Goal: Task Accomplishment & Management: Manage account settings

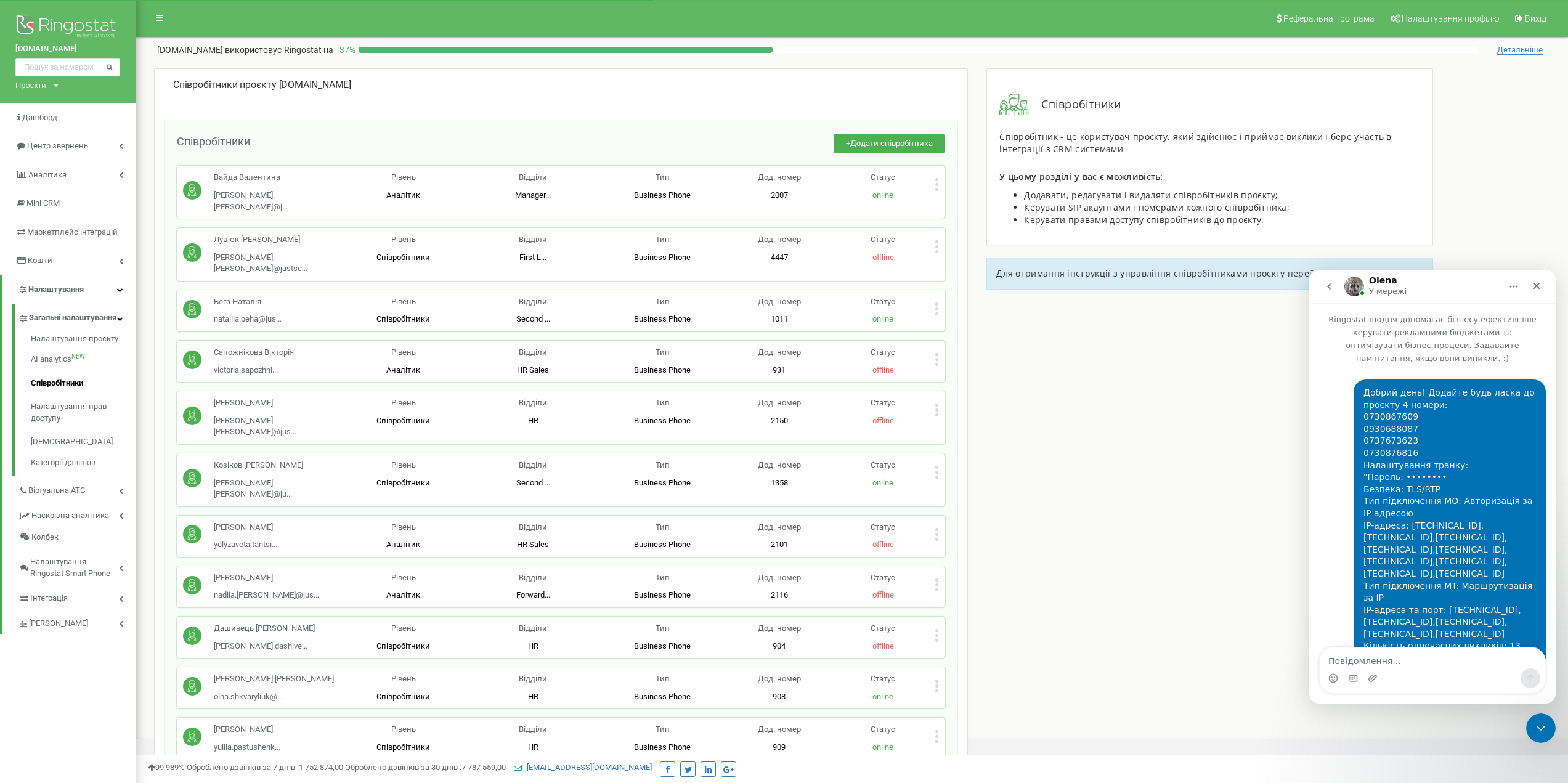
scroll to position [318, 0]
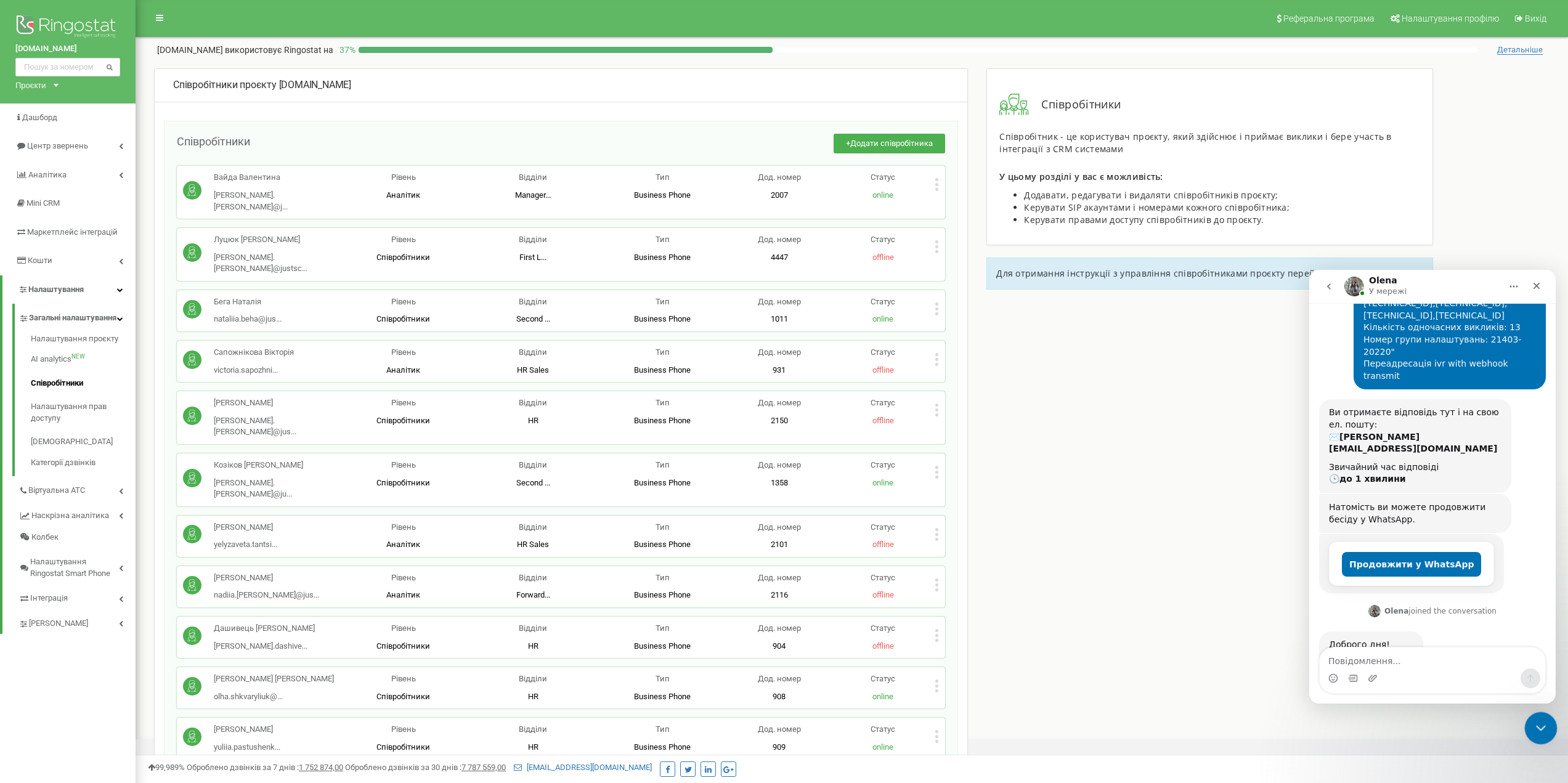
click at [1552, 715] on div at bounding box center [1541, 728] width 32 height 32
click at [1537, 722] on icon "Закрити програму для спілкування Intercom" at bounding box center [1538, 726] width 15 height 15
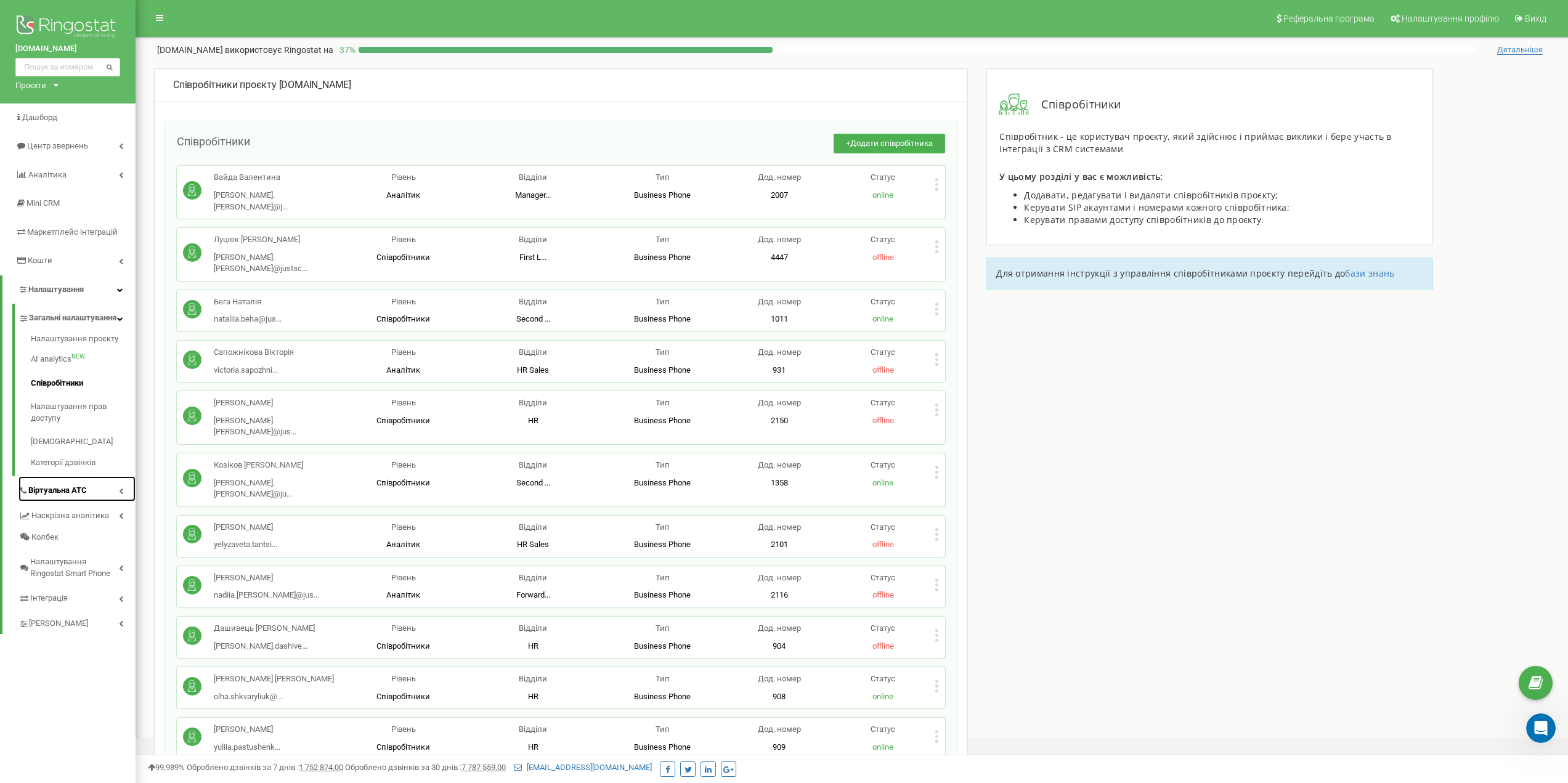
click at [58, 491] on link "Віртуальна АТС" at bounding box center [77, 489] width 117 height 25
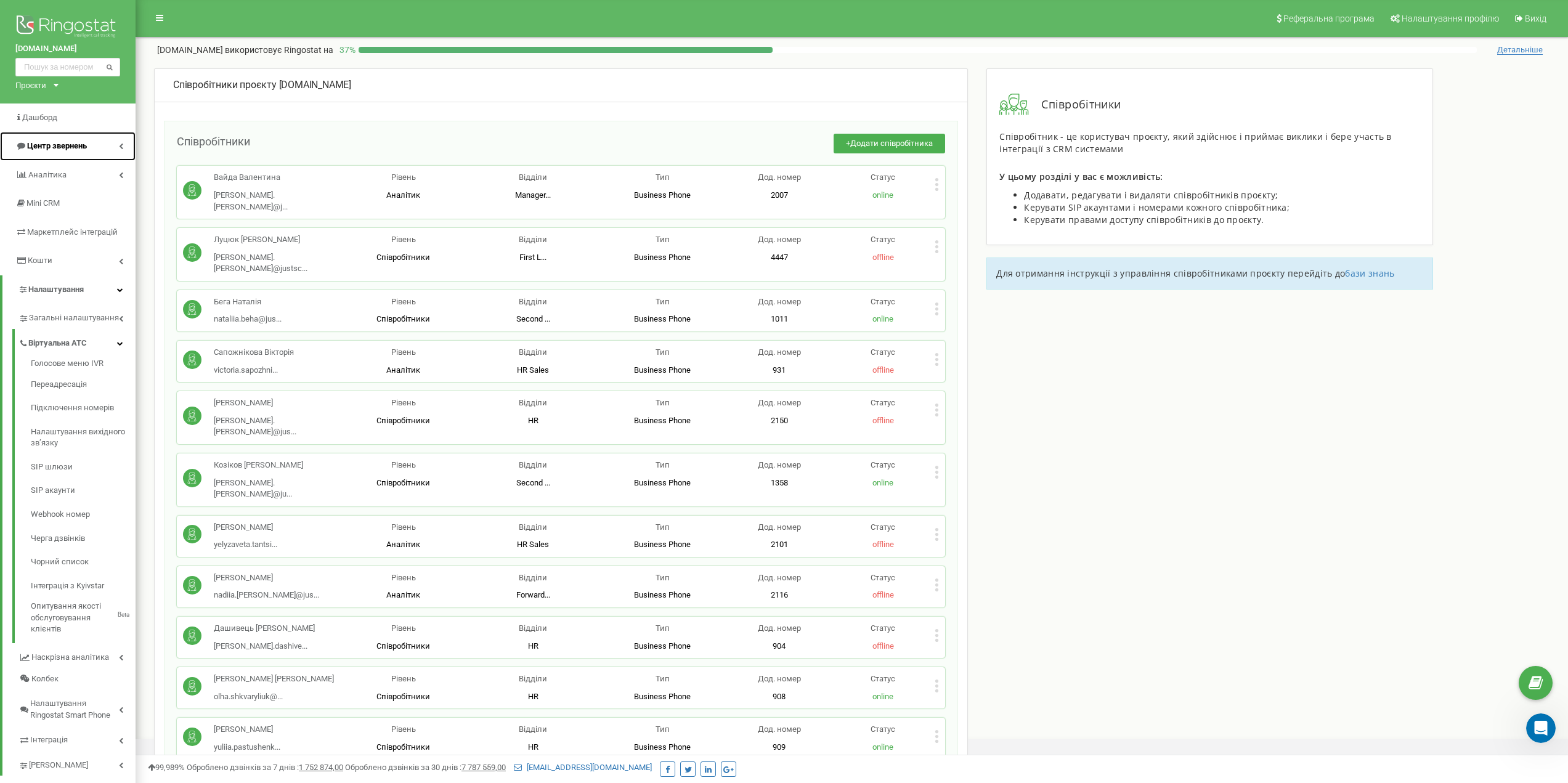
click at [103, 146] on link "Центр звернень" at bounding box center [68, 146] width 136 height 29
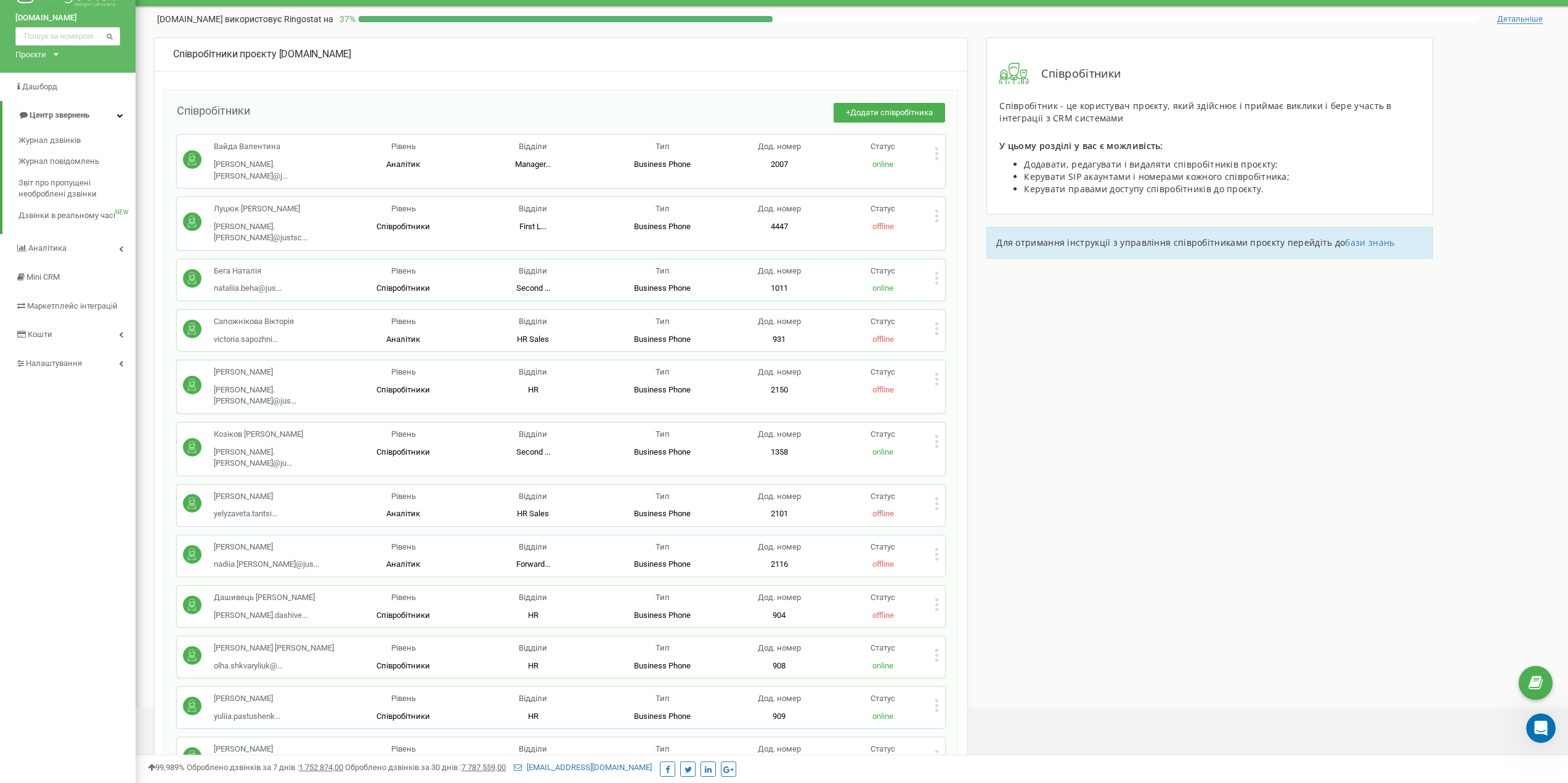
scroll to position [0, 0]
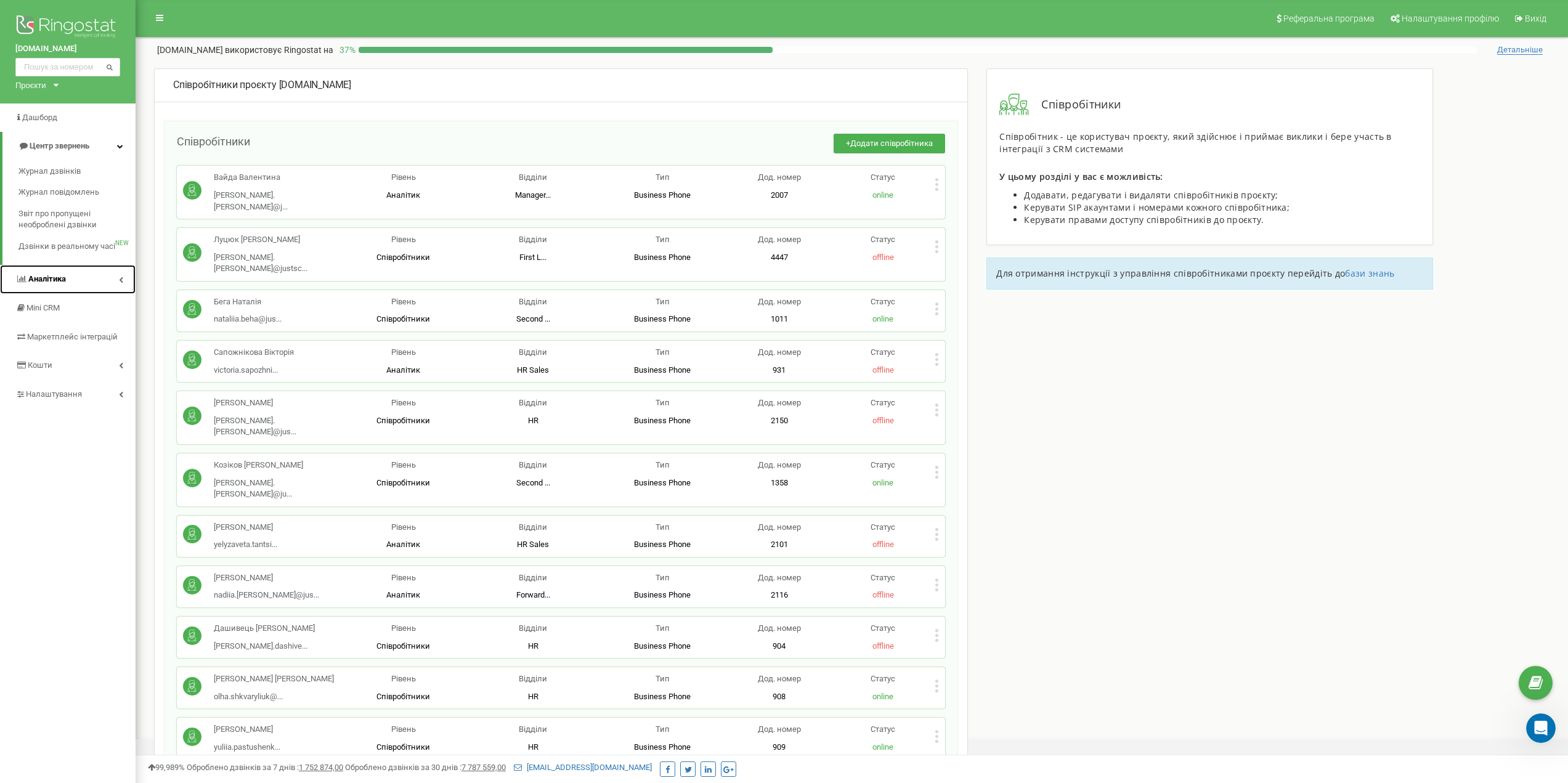
click at [92, 285] on link "Аналiтика" at bounding box center [68, 279] width 136 height 29
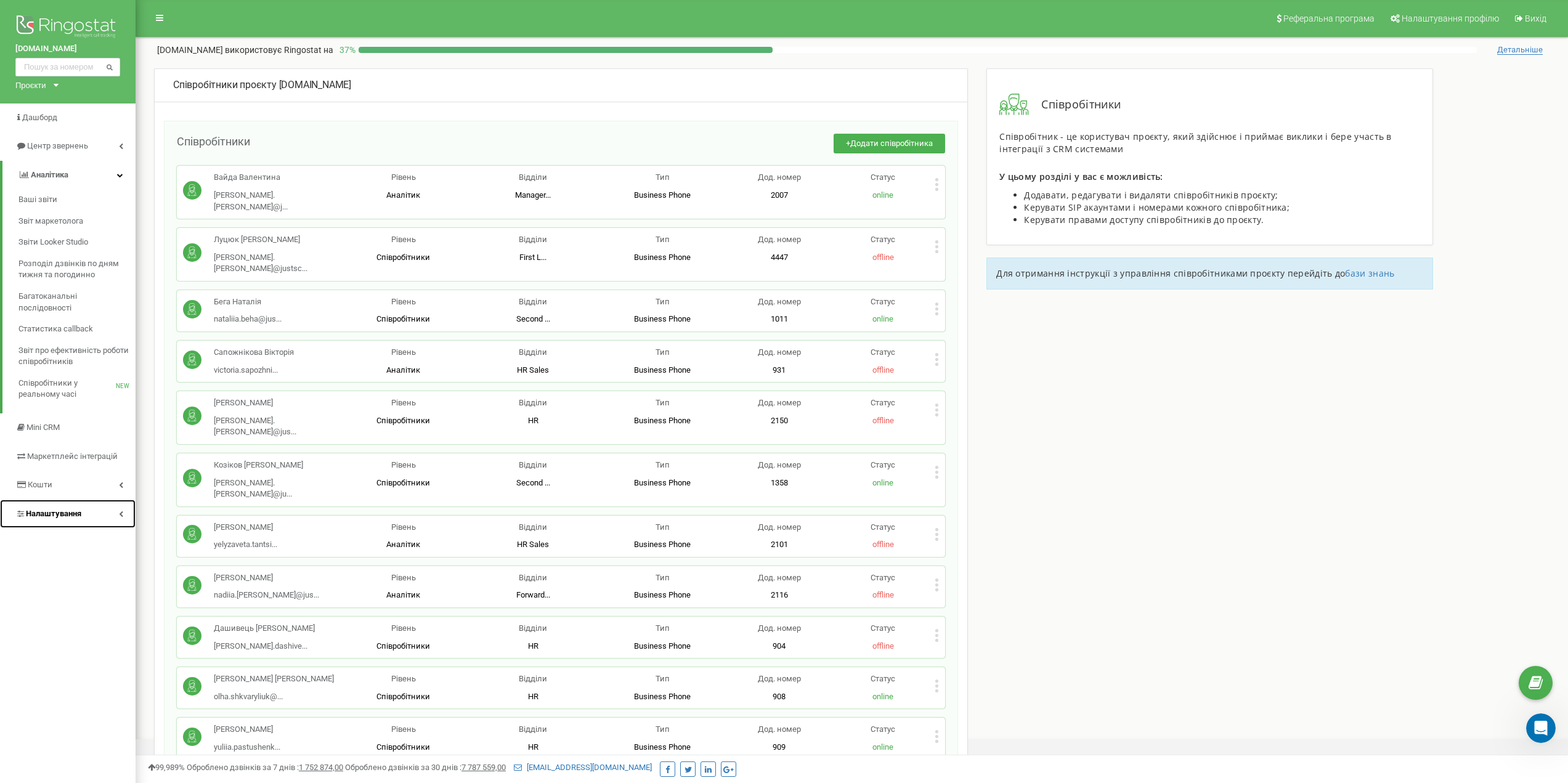
click at [125, 518] on link "Налаштування" at bounding box center [68, 514] width 136 height 29
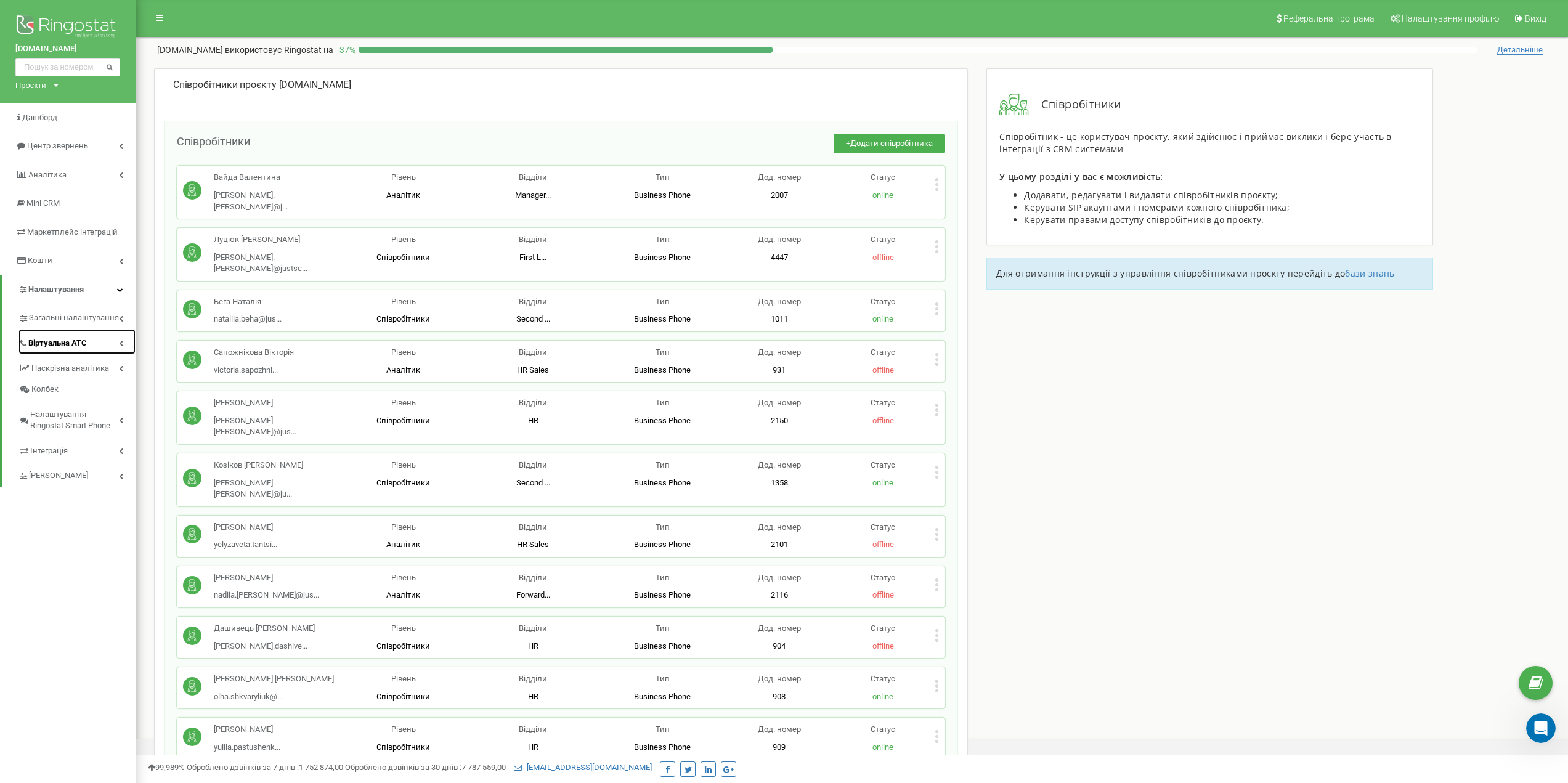
click at [110, 342] on link "Віртуальна АТС" at bounding box center [77, 342] width 117 height 25
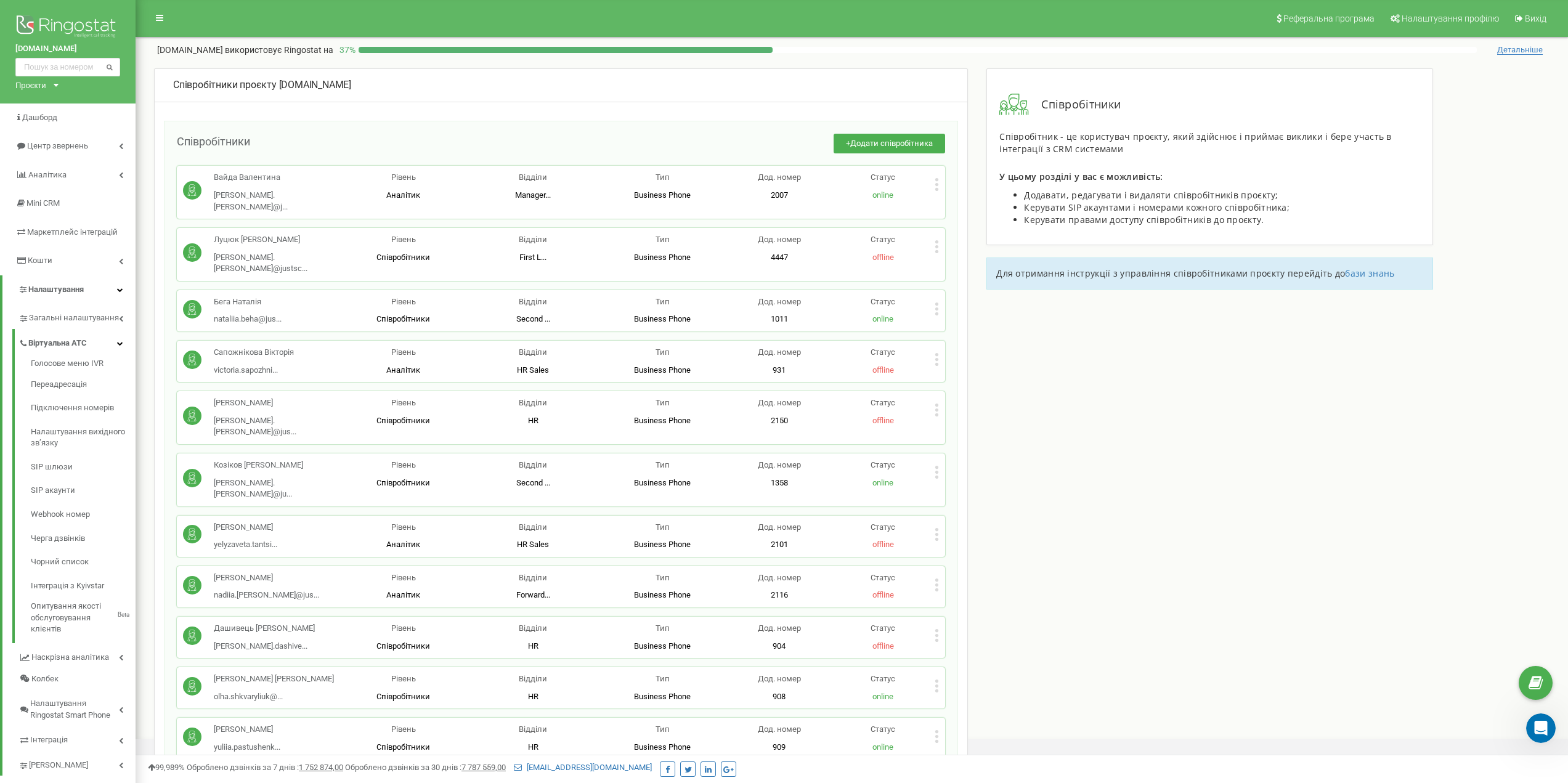
scroll to position [2721, 0]
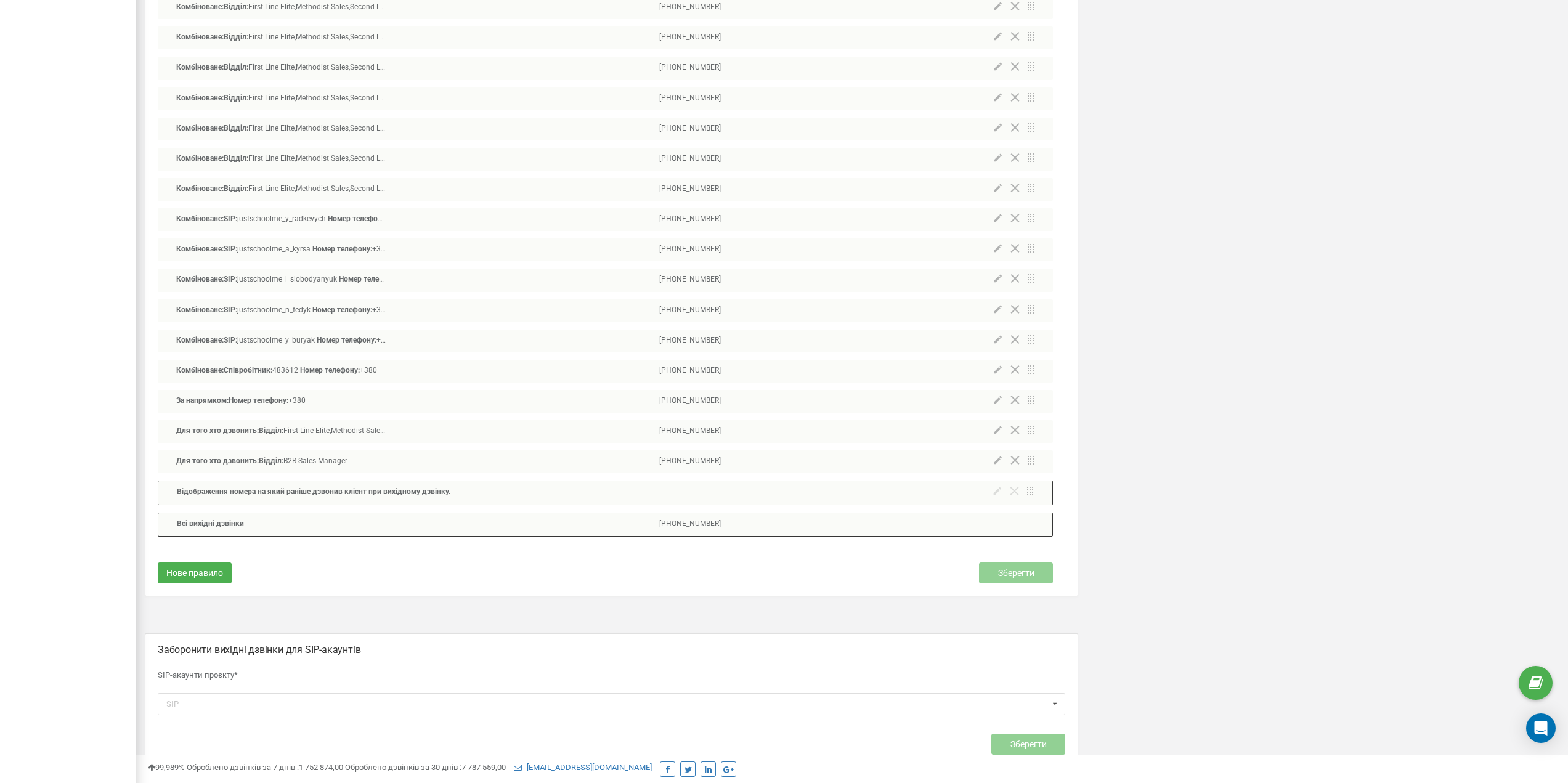
scroll to position [13997, 0]
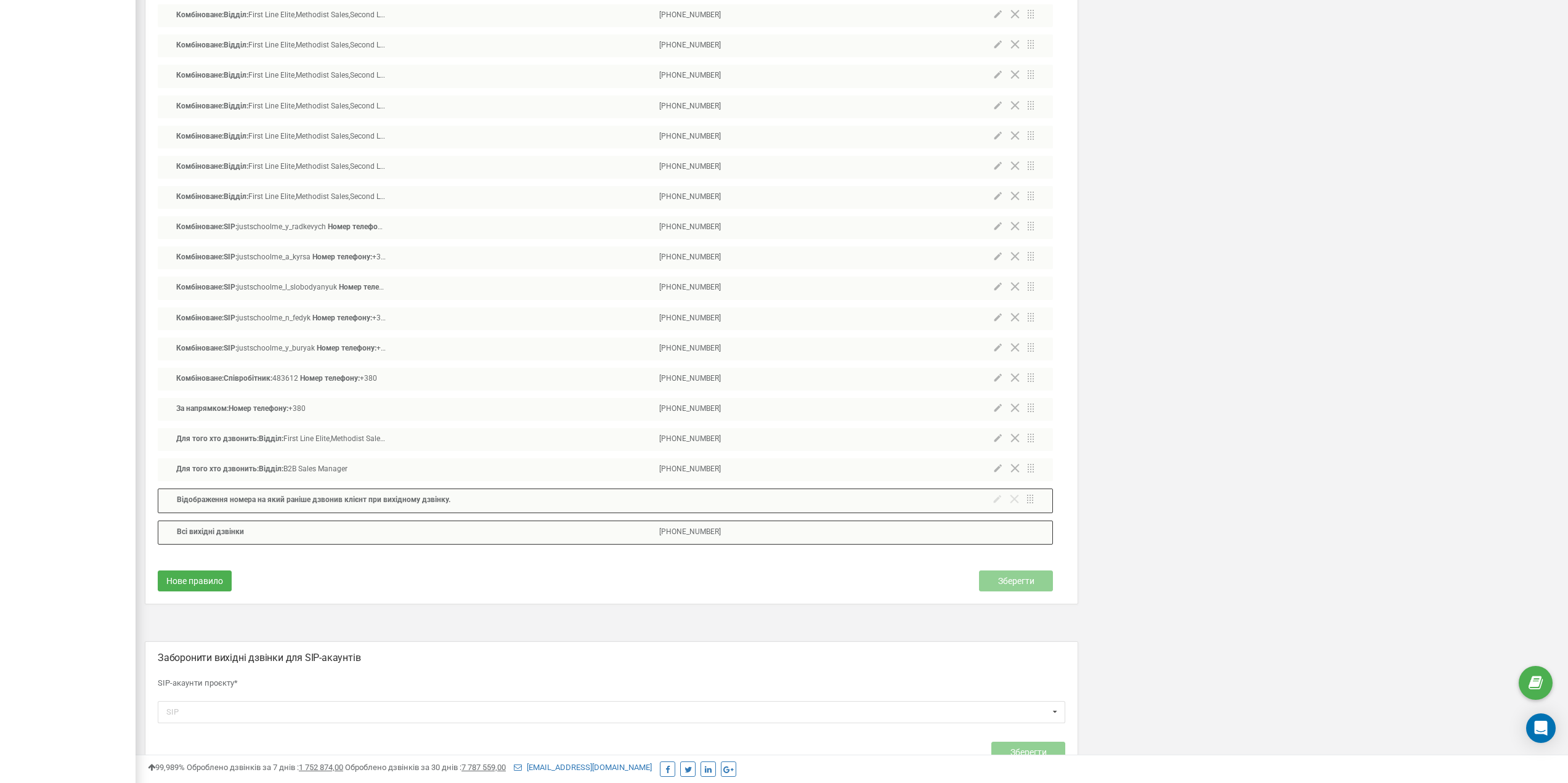
click at [650, 559] on div "Нове правило Зберегти" at bounding box center [605, 578] width 895 height 52
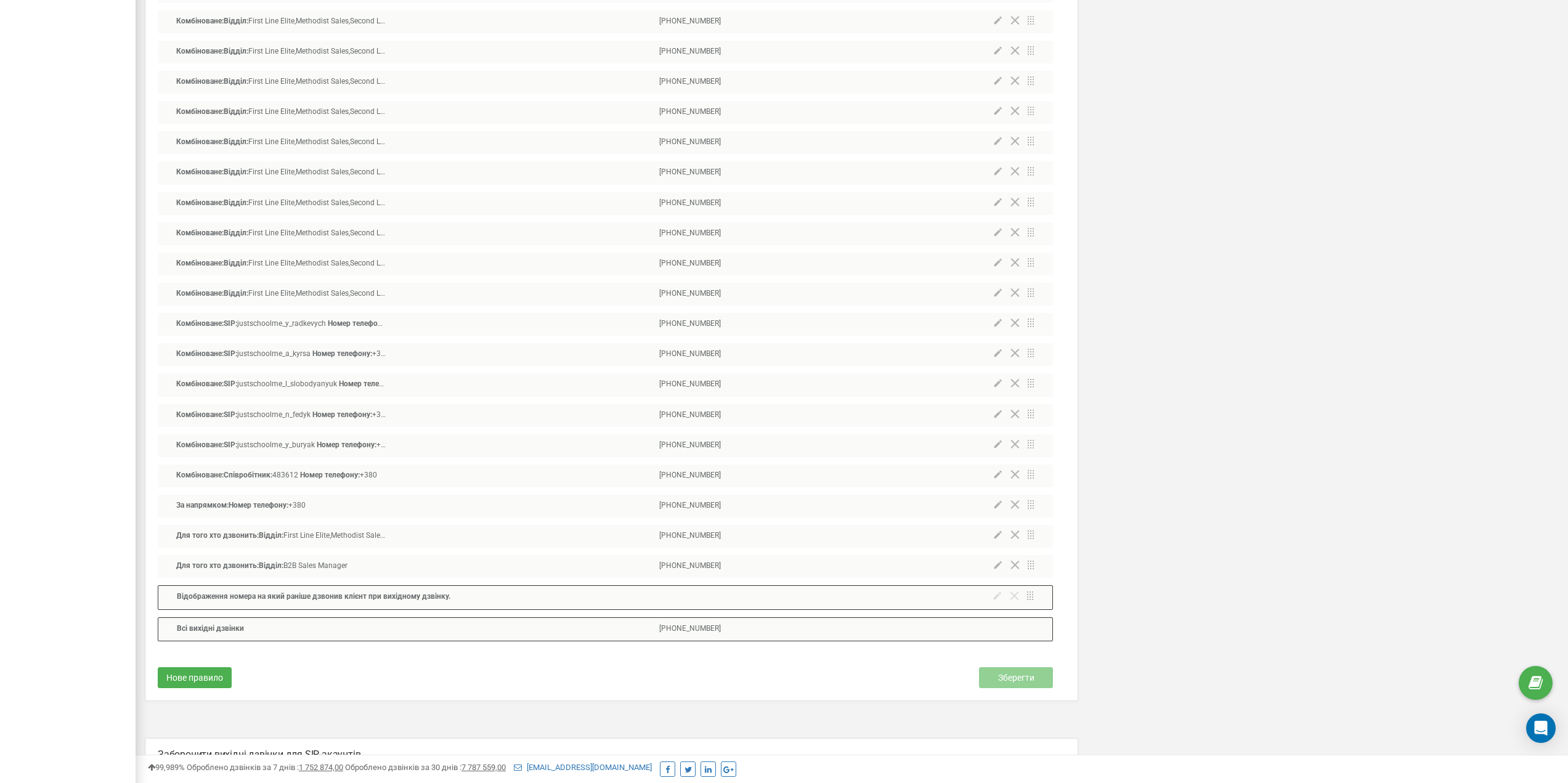
scroll to position [13873, 0]
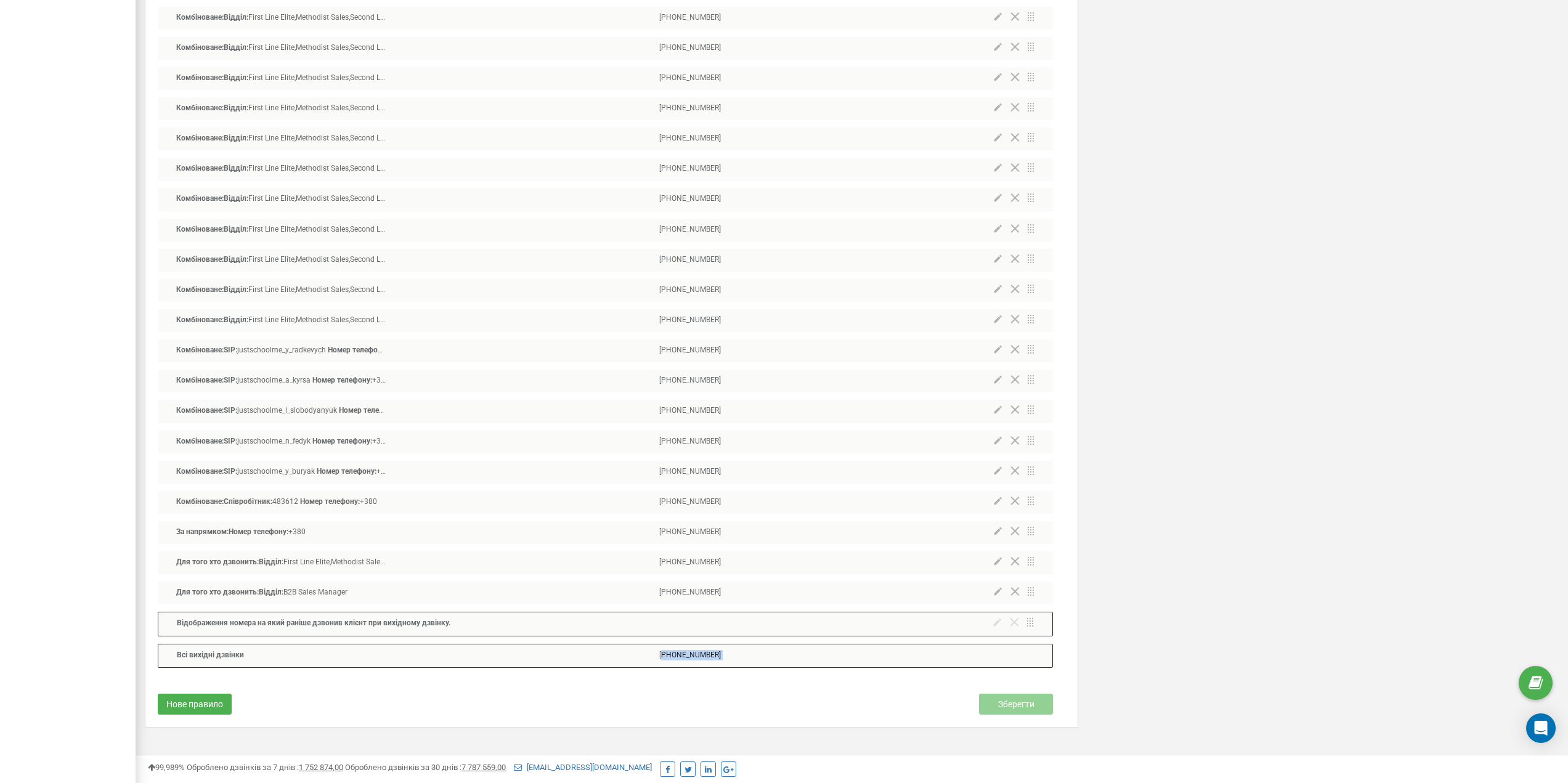
drag, startPoint x: 739, startPoint y: 668, endPoint x: 670, endPoint y: 665, distance: 69.1
copy div "48799360395 Нове правило Зберегти"
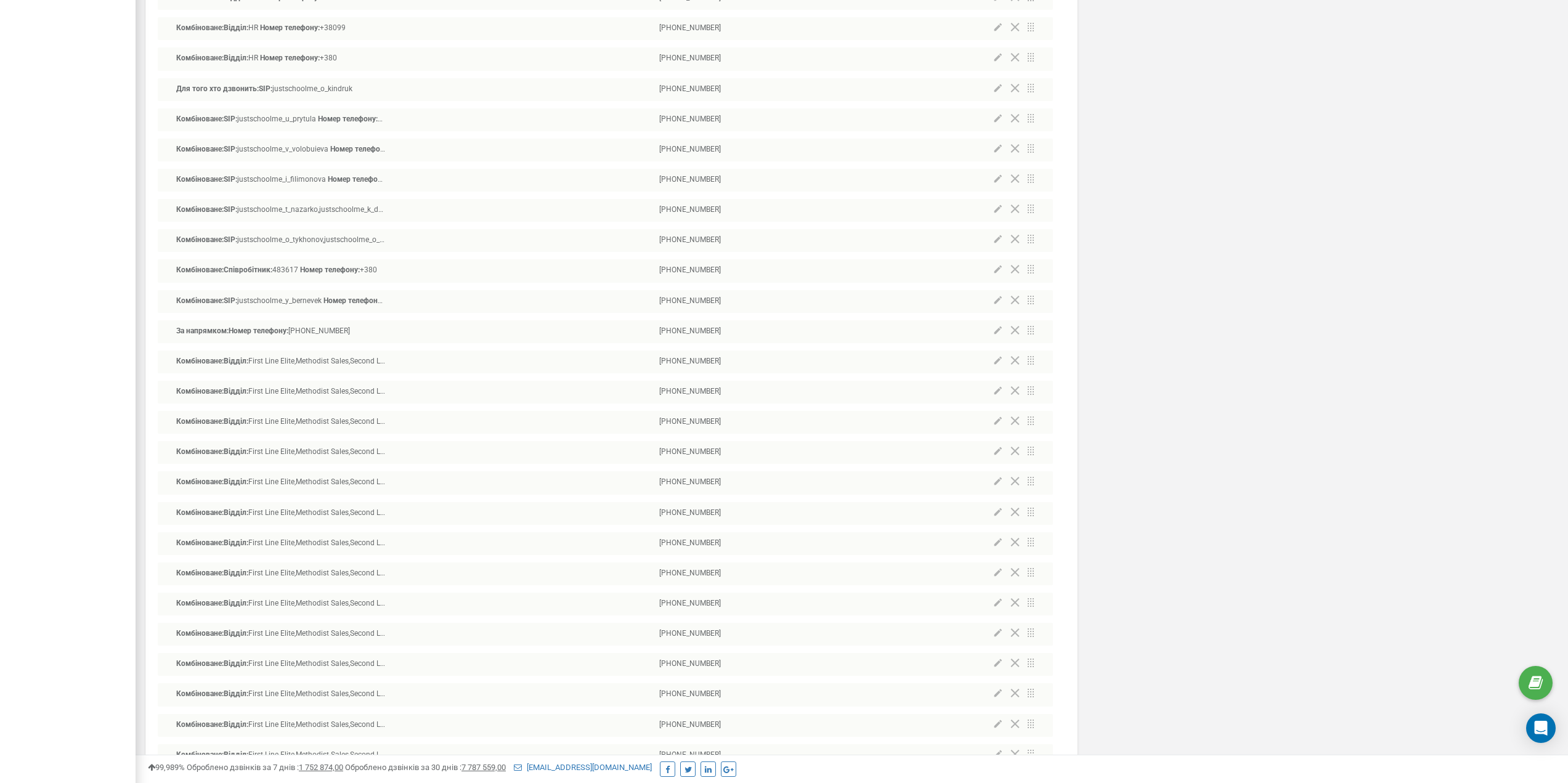
click at [997, 393] on icon at bounding box center [997, 390] width 8 height 9
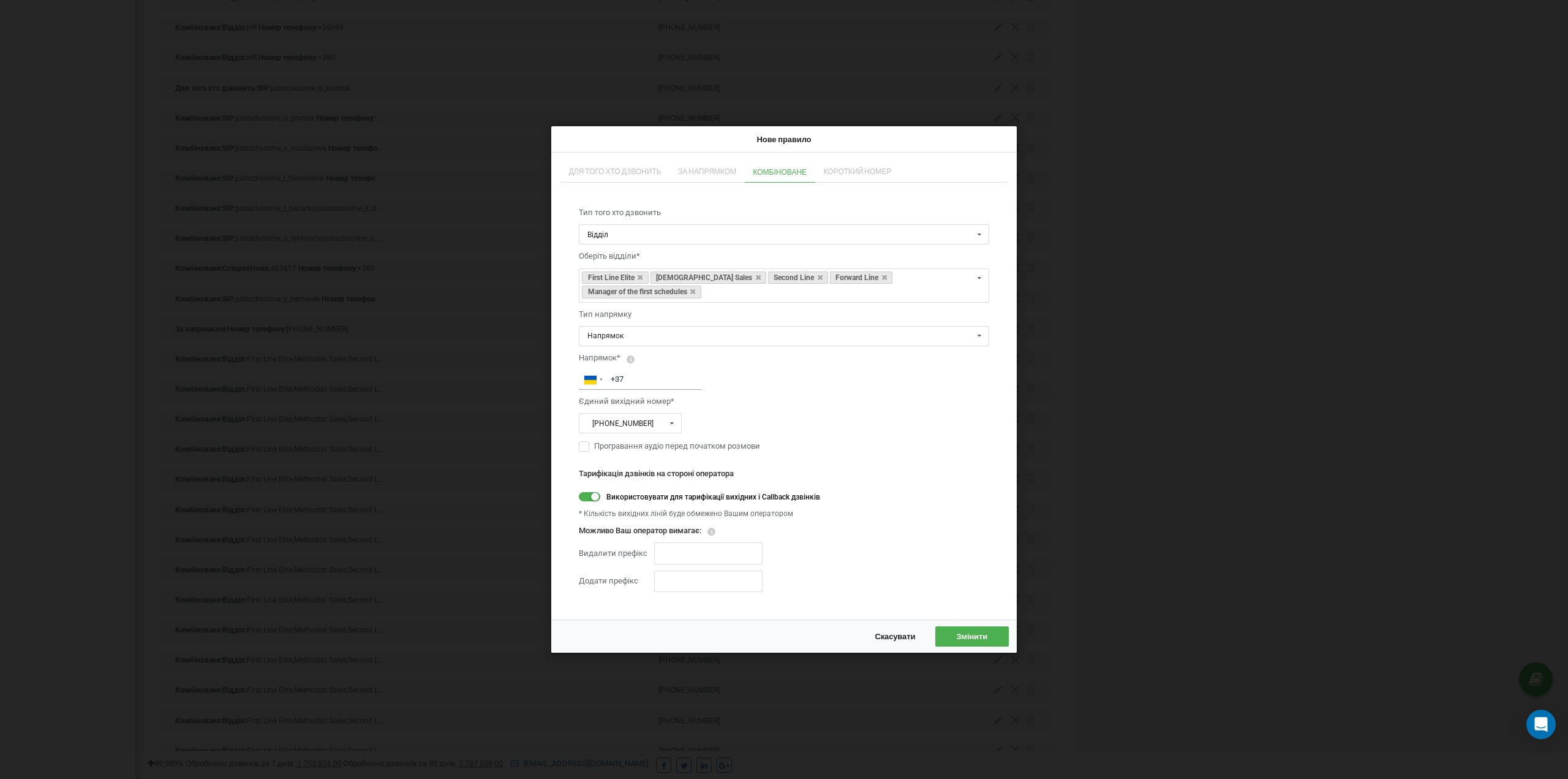
click at [1116, 177] on div "Нове правило Для того хто дзвонить За напрямком Комбіноване Короткий номер Тип …" at bounding box center [784, 389] width 1568 height 779
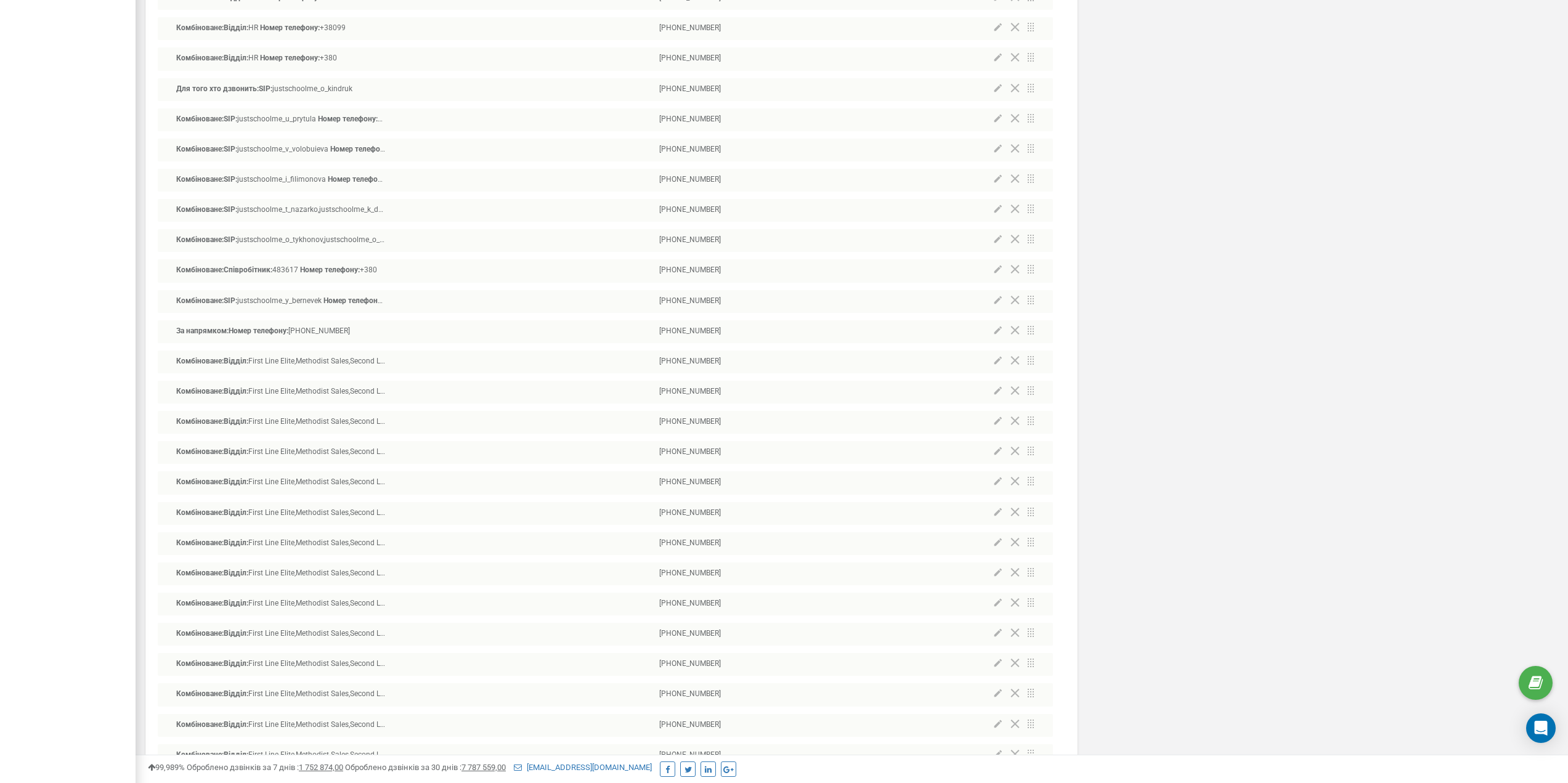
click at [996, 513] on icon at bounding box center [998, 511] width 7 height 7
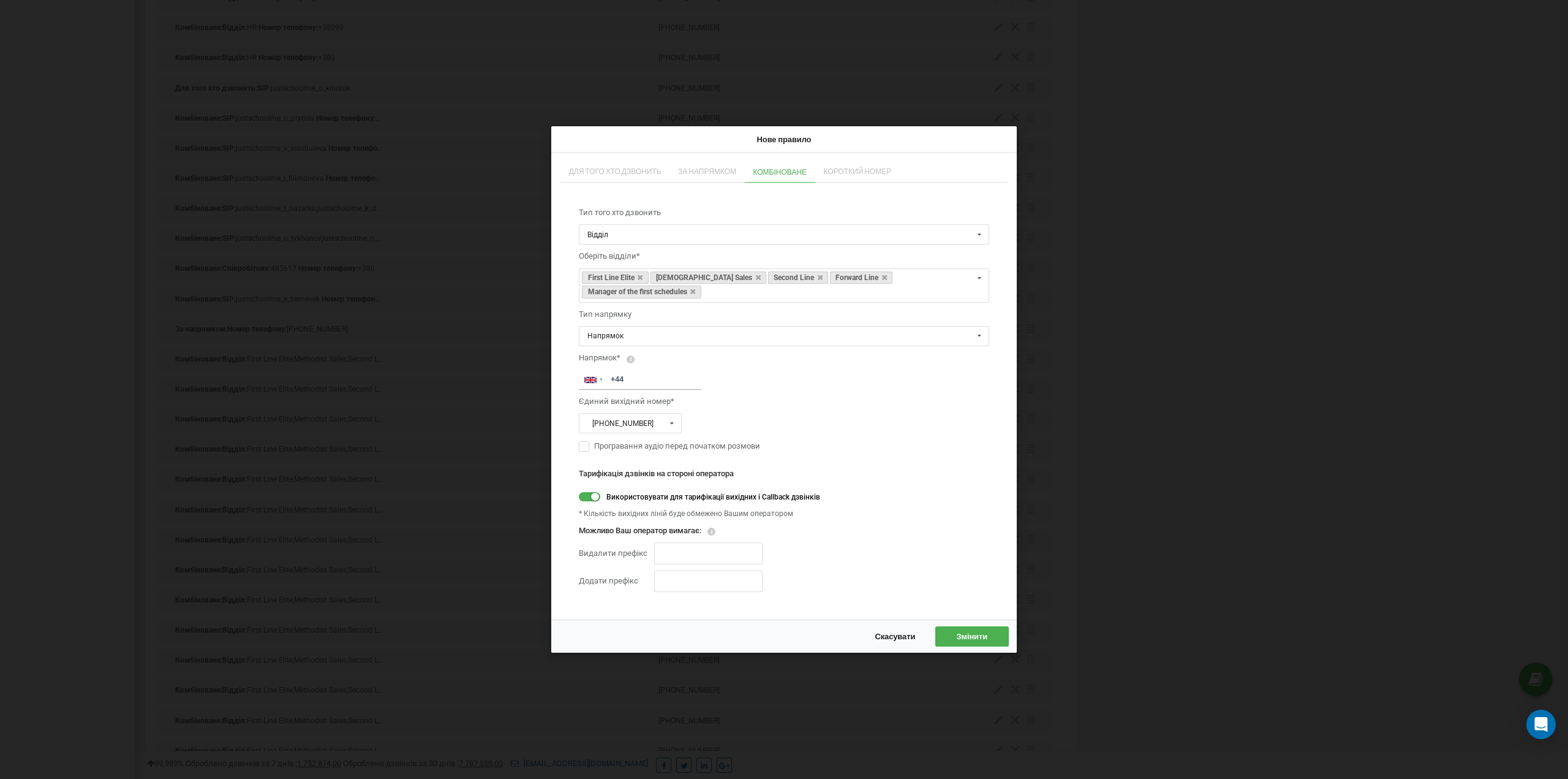
click at [1108, 165] on div "Нове правило Для того хто дзвонить За напрямком Комбіноване Короткий номер Тип …" at bounding box center [784, 389] width 1568 height 779
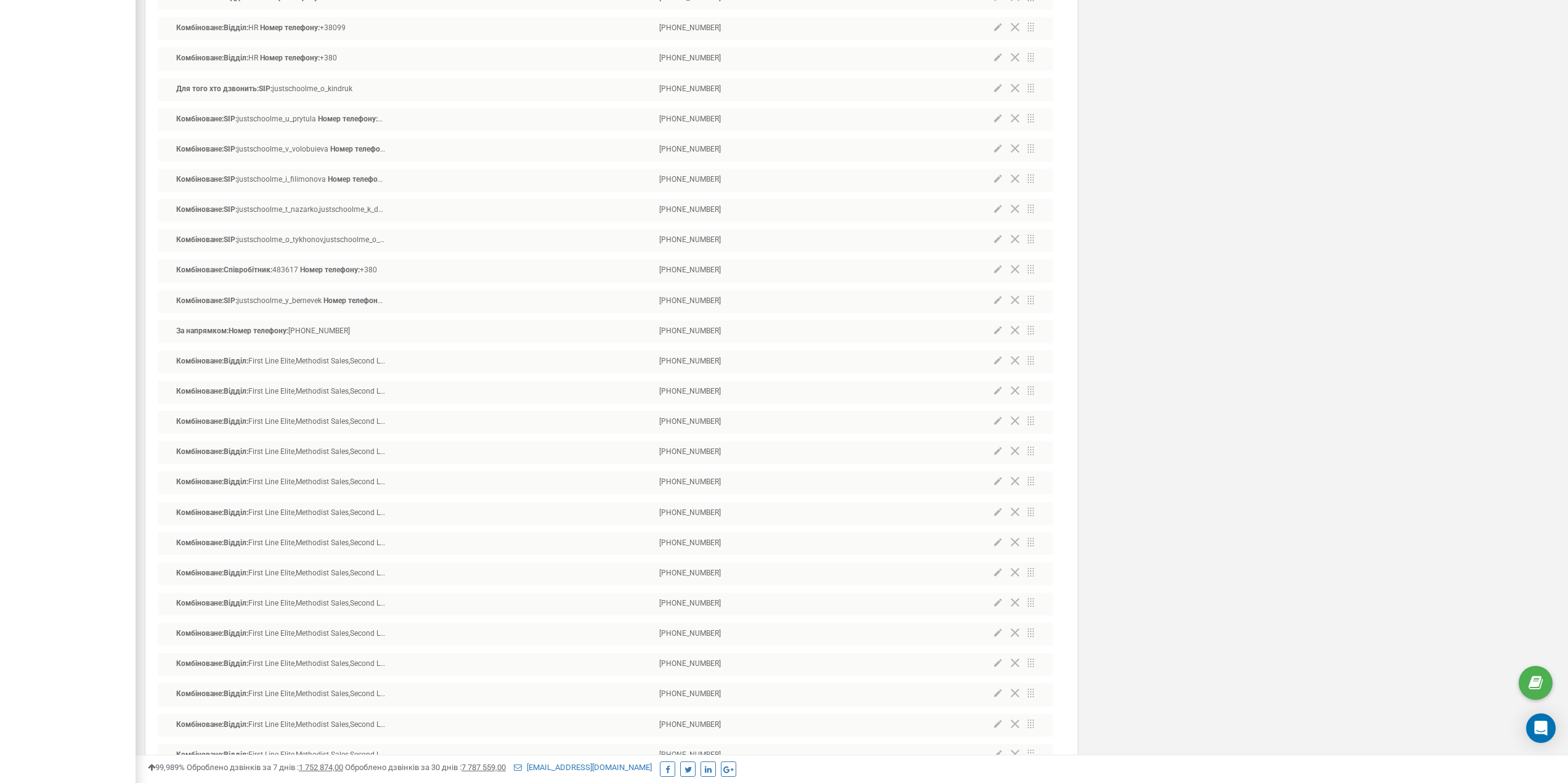
scroll to position [14045, 0]
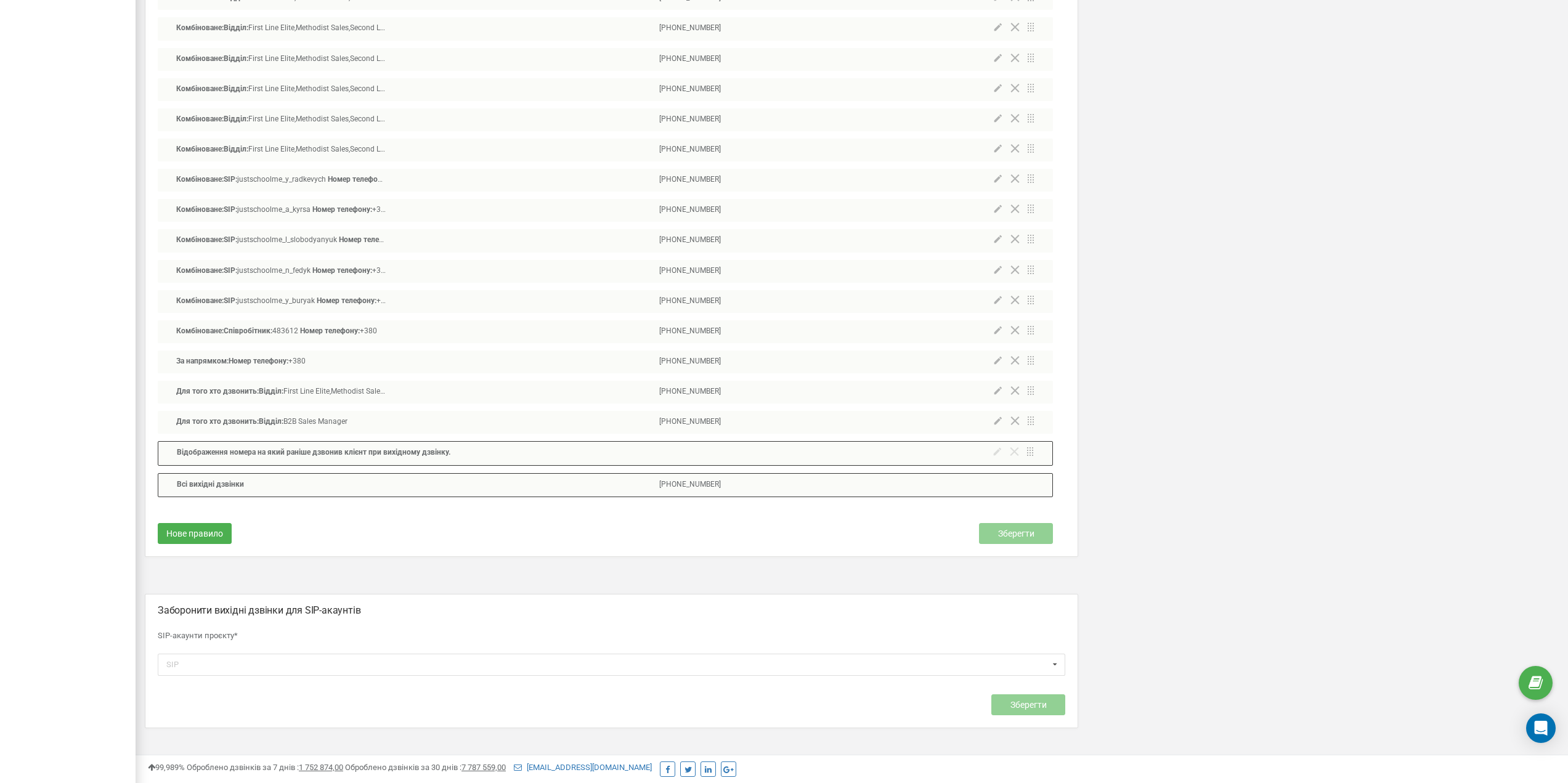
click at [998, 391] on icon at bounding box center [998, 390] width 7 height 7
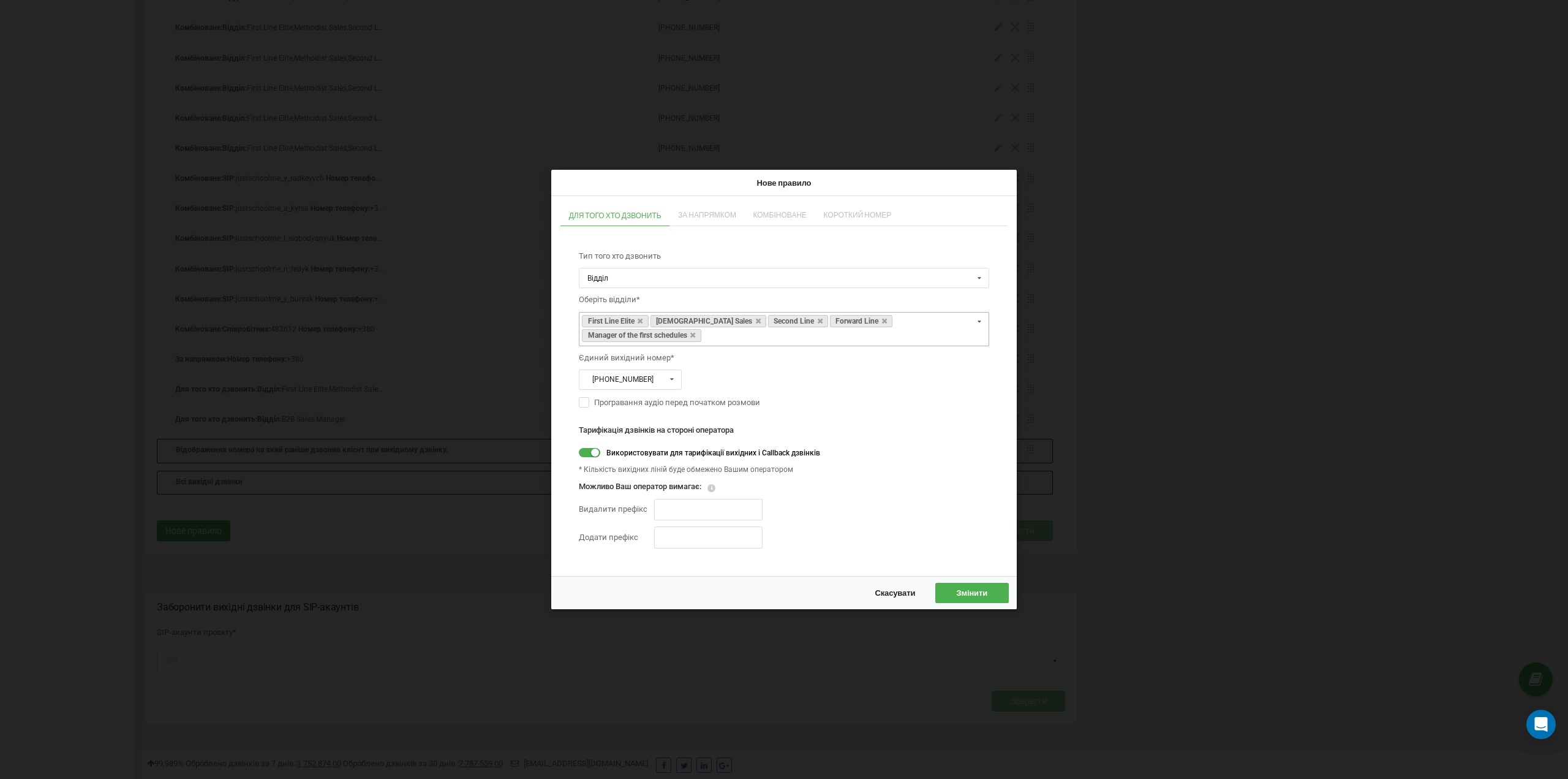
click at [860, 333] on div "First Line Elite Methodist Sales Second Line Forward Line Manager of the first …" at bounding box center [784, 328] width 410 height 35
click at [695, 337] on icon at bounding box center [692, 334] width 5 height 7
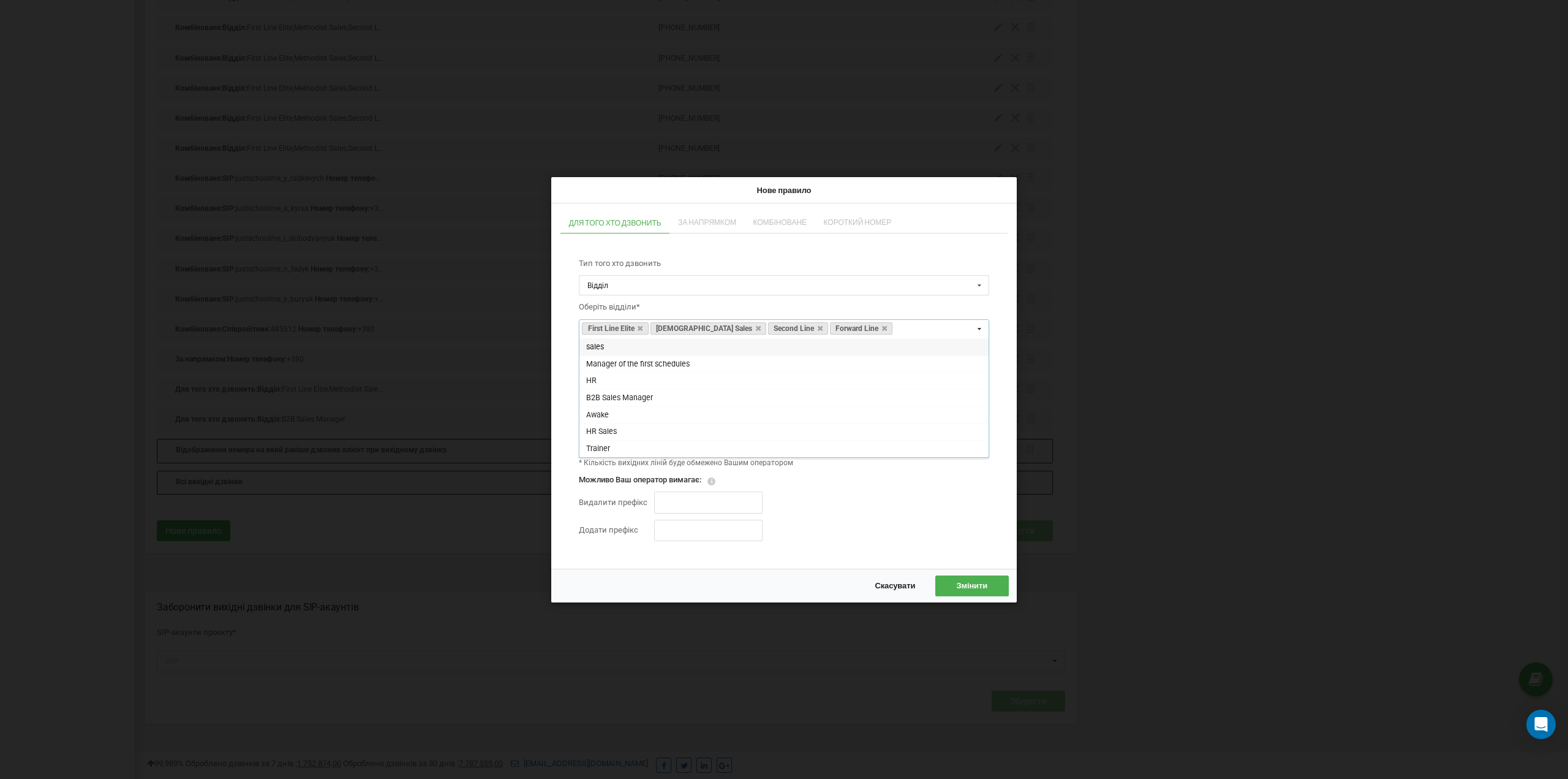
click at [890, 579] on button "Скасувати" at bounding box center [896, 586] width 65 height 21
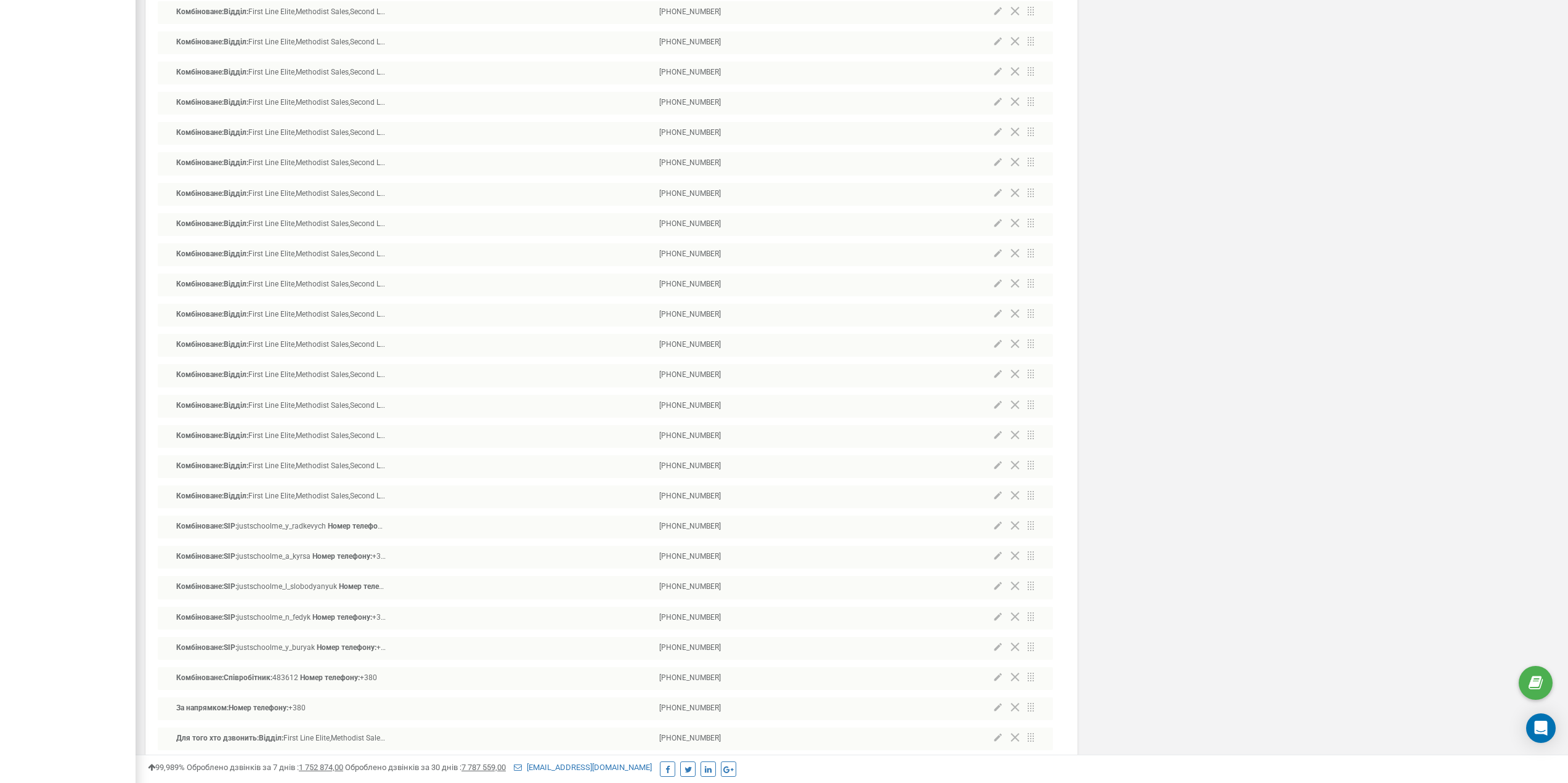
scroll to position [13689, 0]
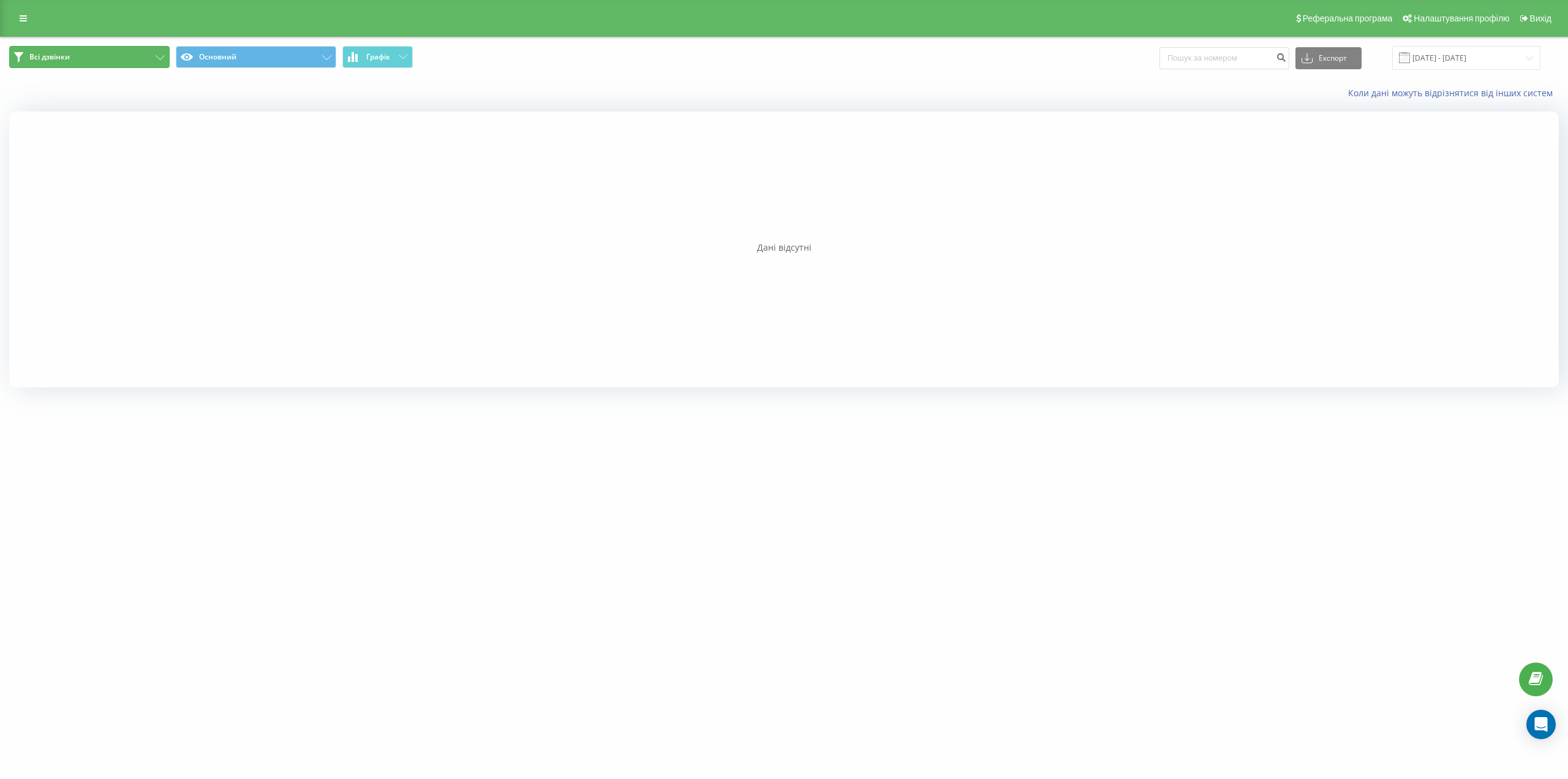
click at [91, 55] on button "Всі дзвінки" at bounding box center [90, 57] width 161 height 22
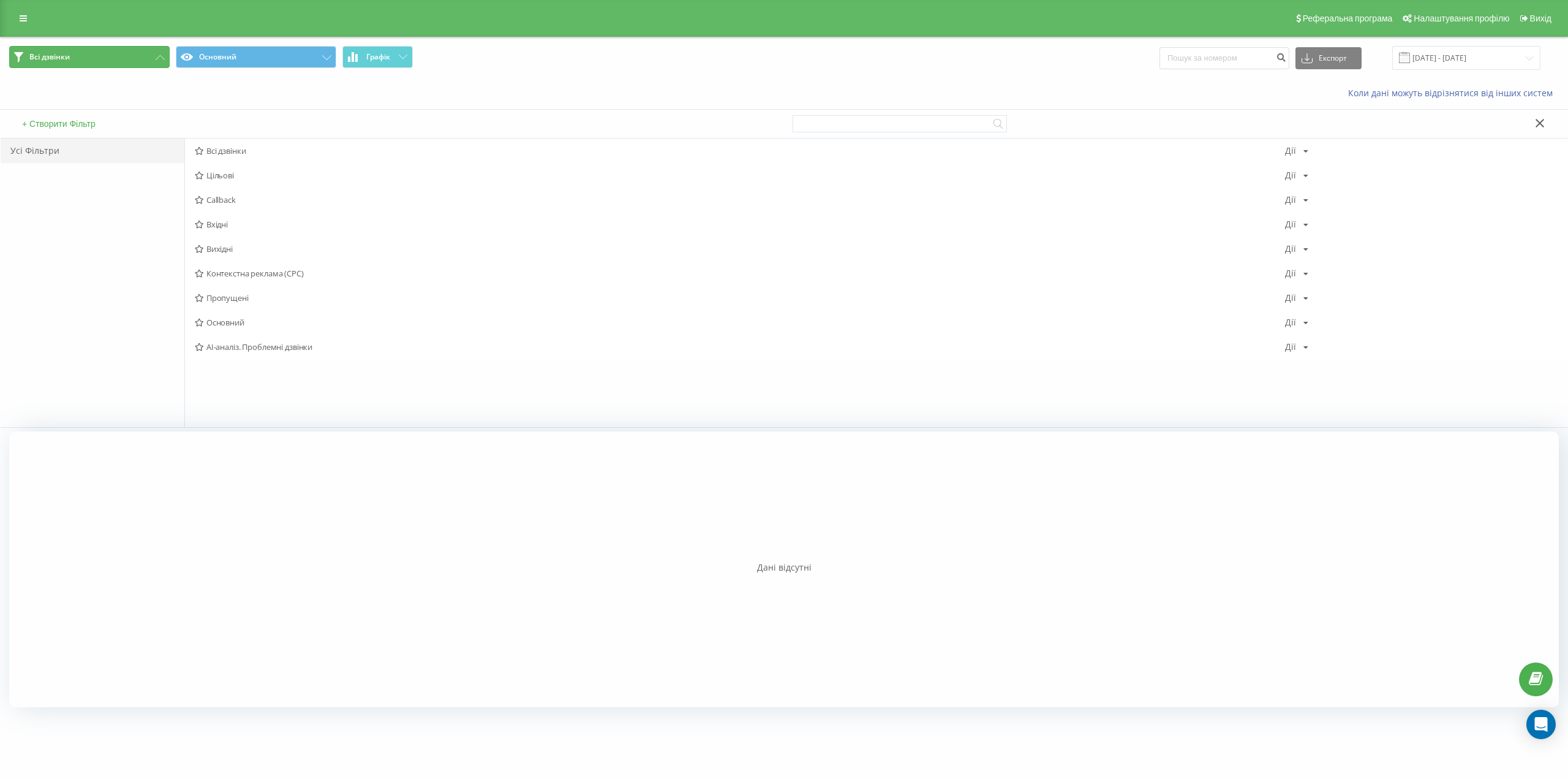
click at [92, 56] on button "Всі дзвінки" at bounding box center [90, 57] width 161 height 22
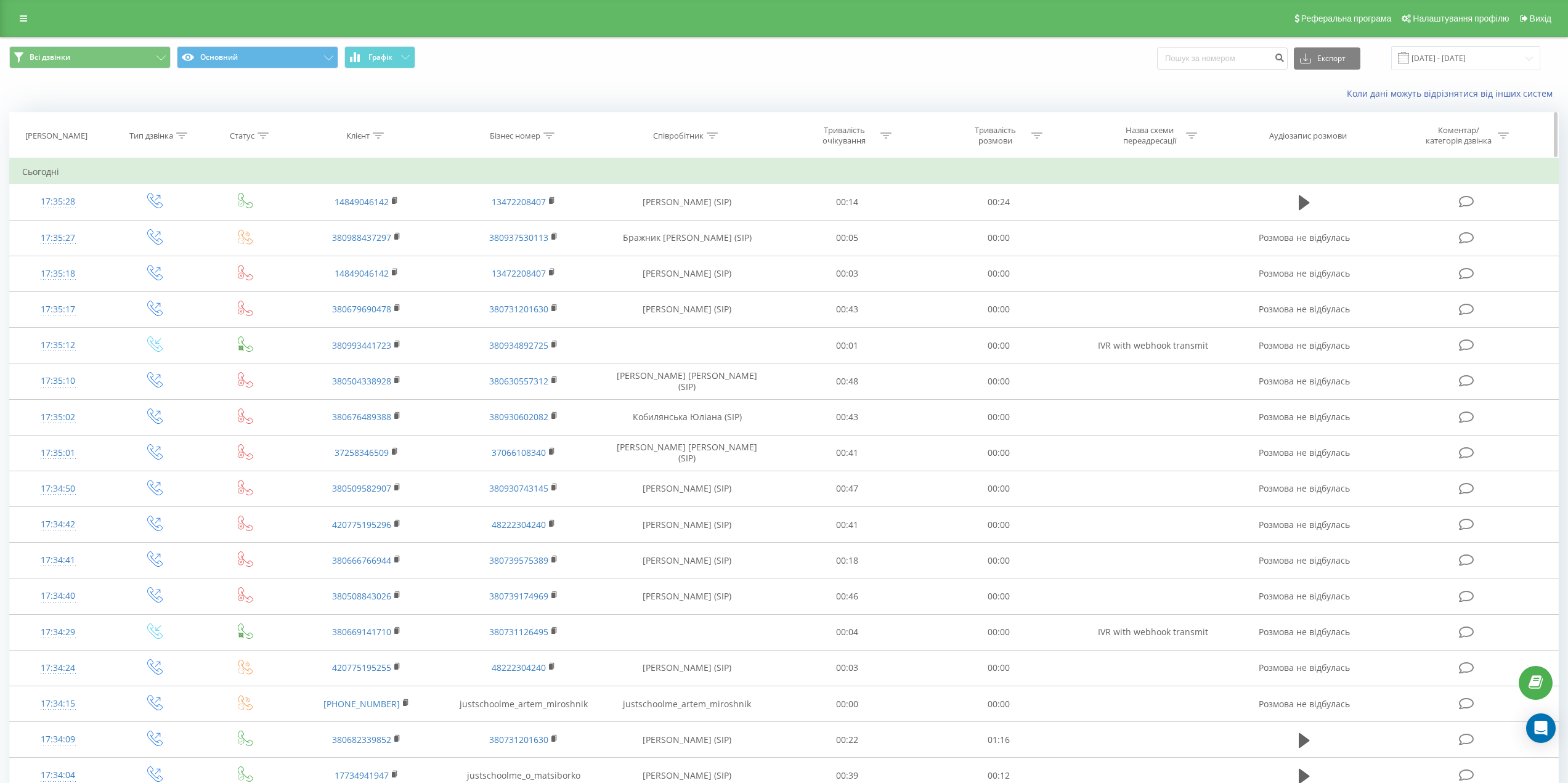
click at [544, 134] on icon at bounding box center [549, 135] width 11 height 6
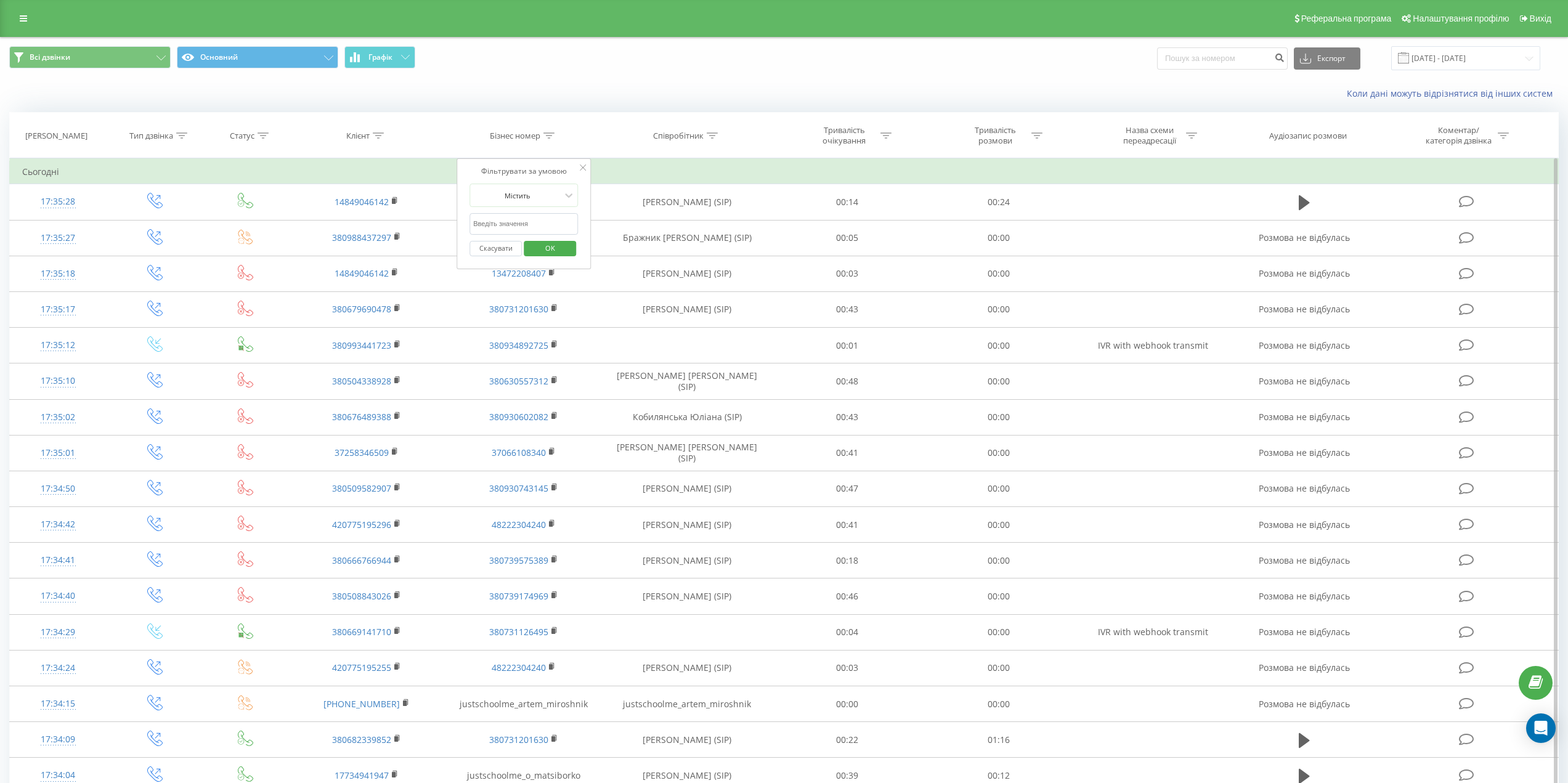
click at [520, 222] on input "text" at bounding box center [523, 224] width 109 height 21
paste input "48799360395"
type input "48799360395"
click at [554, 249] on span "OK" at bounding box center [550, 248] width 35 height 19
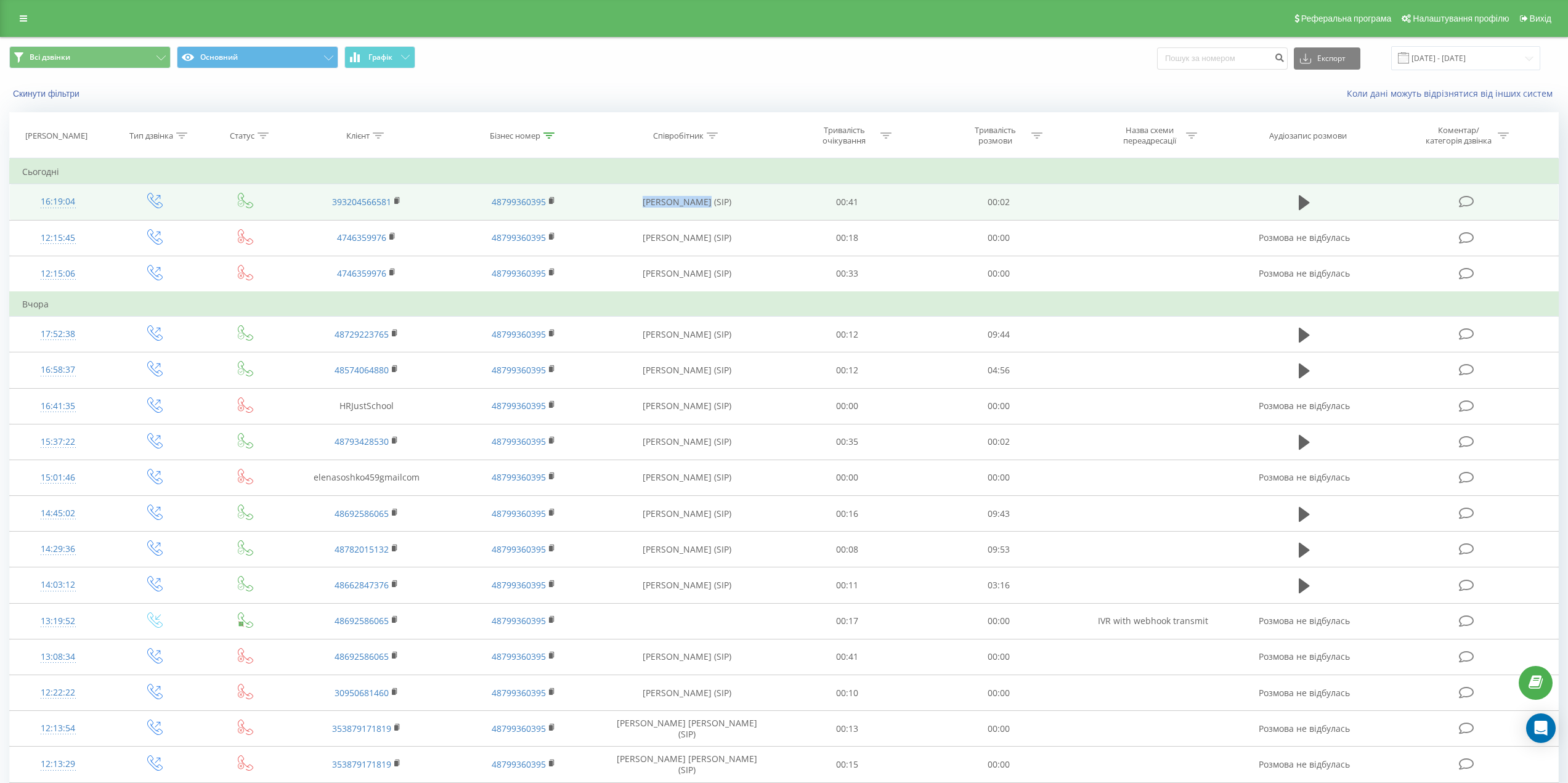
drag, startPoint x: 642, startPoint y: 203, endPoint x: 704, endPoint y: 204, distance: 62.0
click at [704, 204] on td "Сергій Реттер (SIP)" at bounding box center [687, 202] width 169 height 35
copy td "Сергій Реттер"
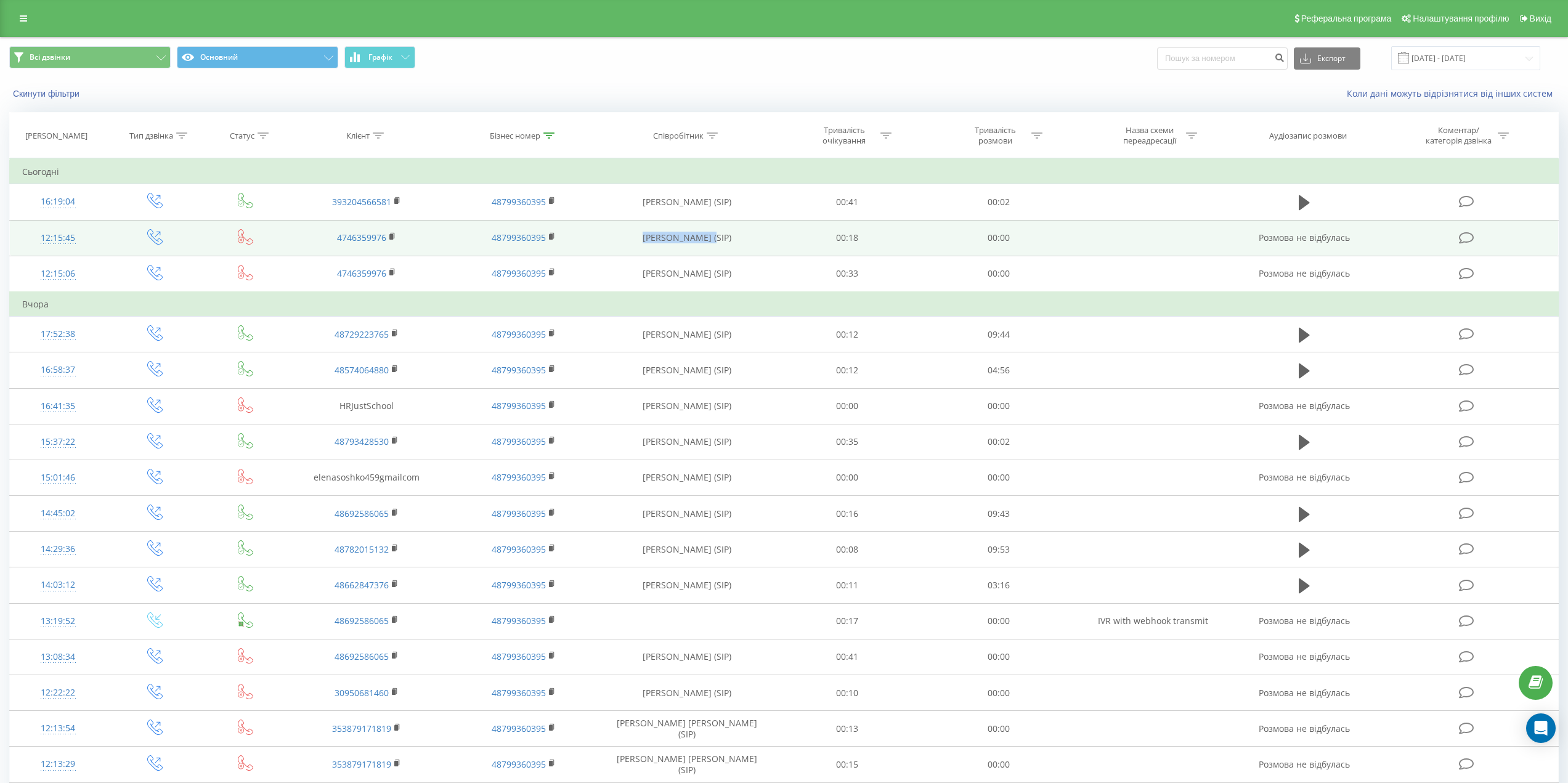
drag, startPoint x: 634, startPoint y: 243, endPoint x: 714, endPoint y: 238, distance: 80.2
click at [714, 238] on td "Пастушенко Юлія (SIP)" at bounding box center [687, 238] width 169 height 35
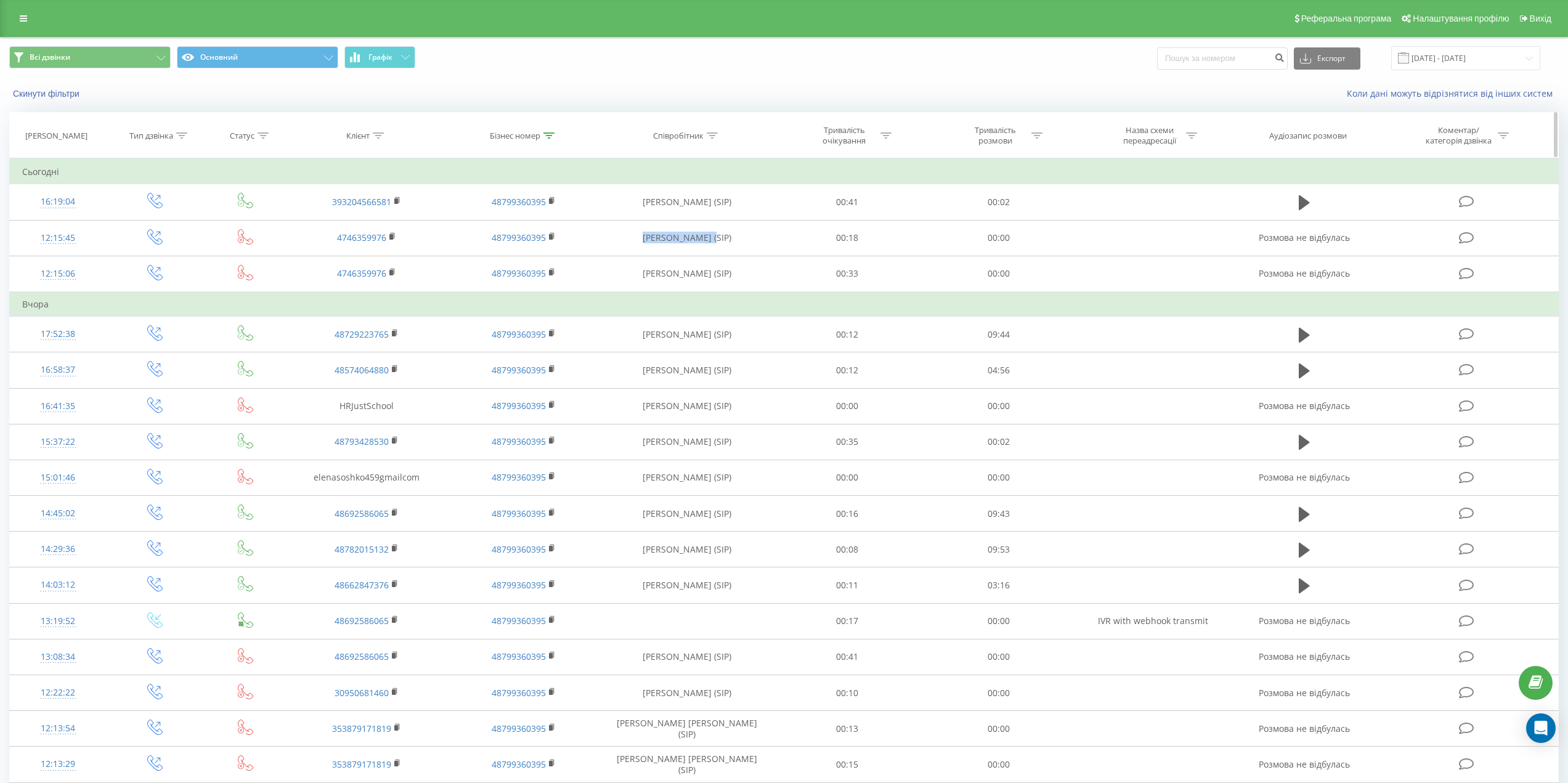
copy td "Пастушенко Юлія"
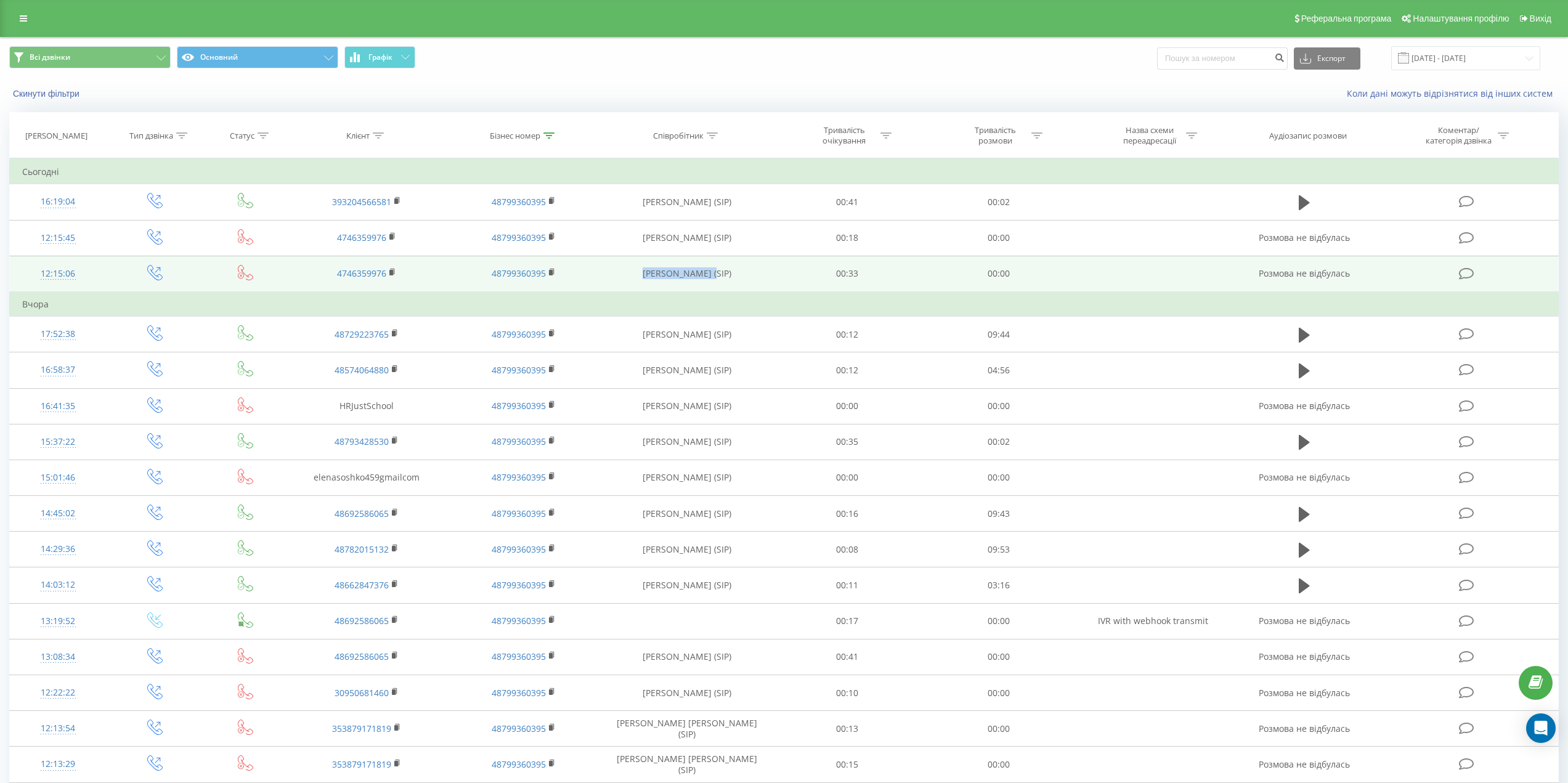
drag, startPoint x: 640, startPoint y: 272, endPoint x: 712, endPoint y: 272, distance: 72.0
click at [712, 272] on td "Пастушенко Юлія (SIP)" at bounding box center [687, 273] width 169 height 36
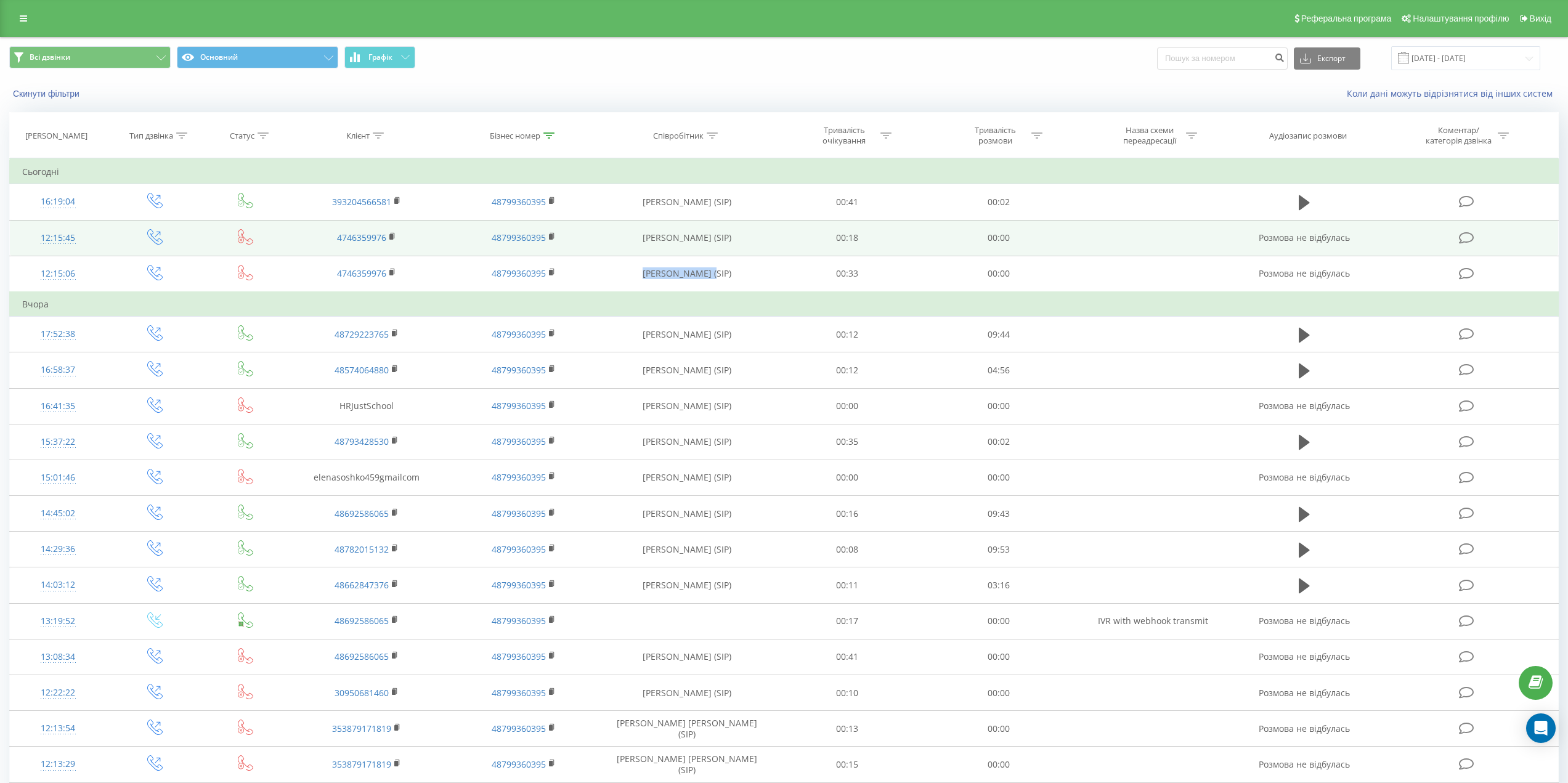
copy td "Пастушенко Юлія"
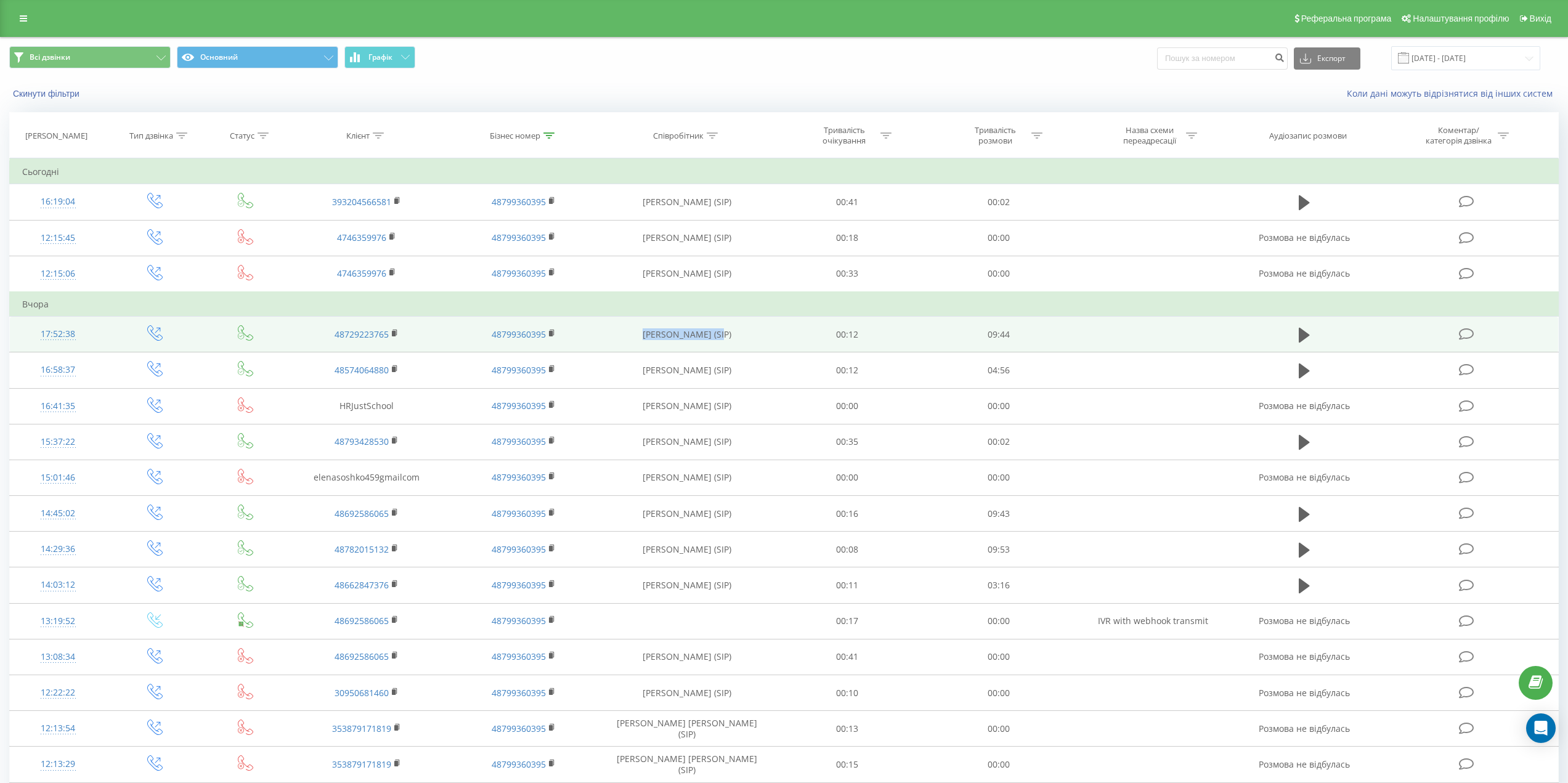
drag, startPoint x: 640, startPoint y: 334, endPoint x: 718, endPoint y: 336, distance: 78.0
click at [718, 336] on td "[PERSON_NAME] (SIP)" at bounding box center [687, 334] width 169 height 35
copy td "Удальцова Руслана"
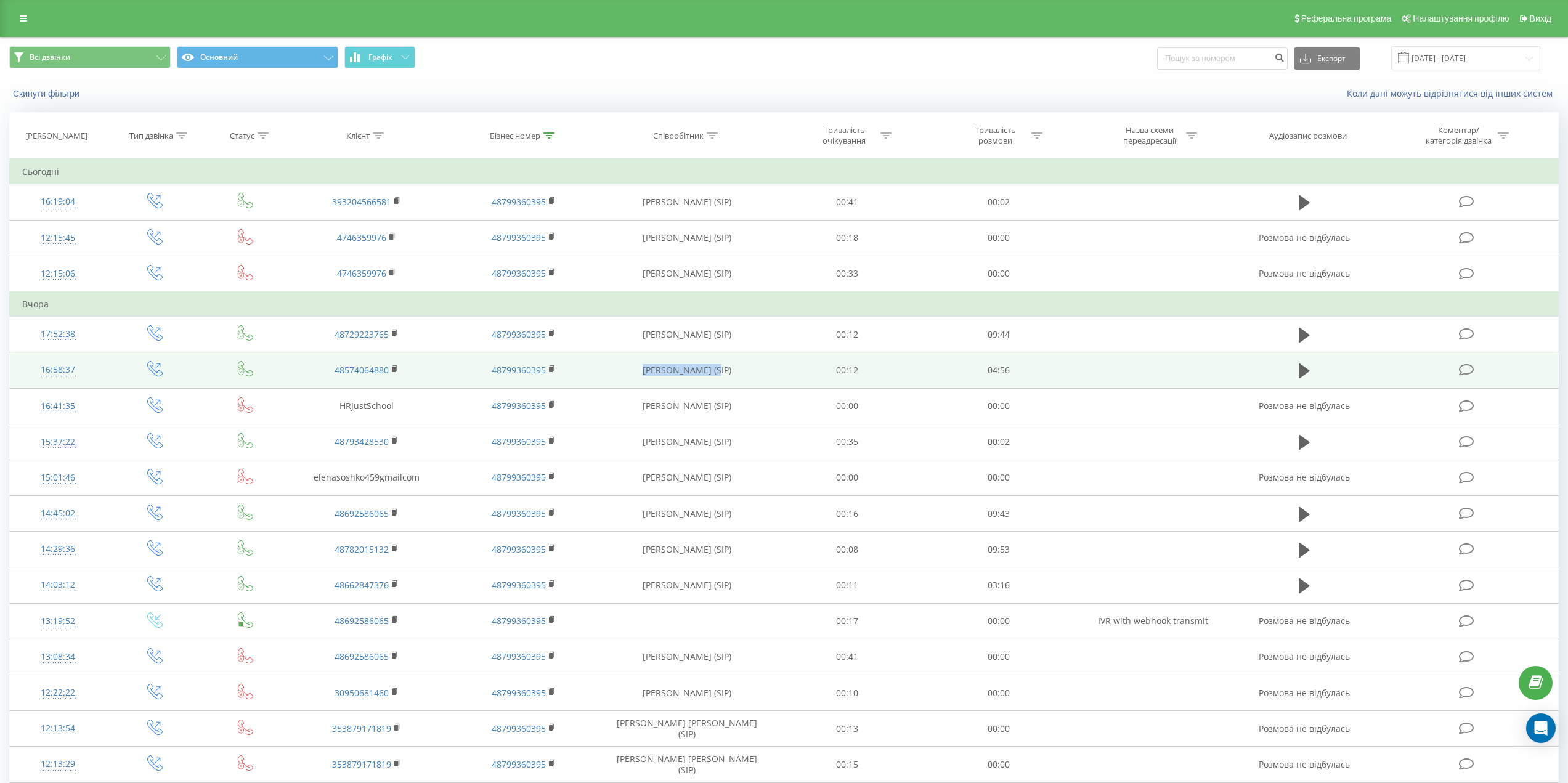
drag, startPoint x: 641, startPoint y: 380, endPoint x: 714, endPoint y: 380, distance: 73.0
click at [714, 380] on td "Д'яченко Леоніла (SIP)" at bounding box center [687, 370] width 169 height 35
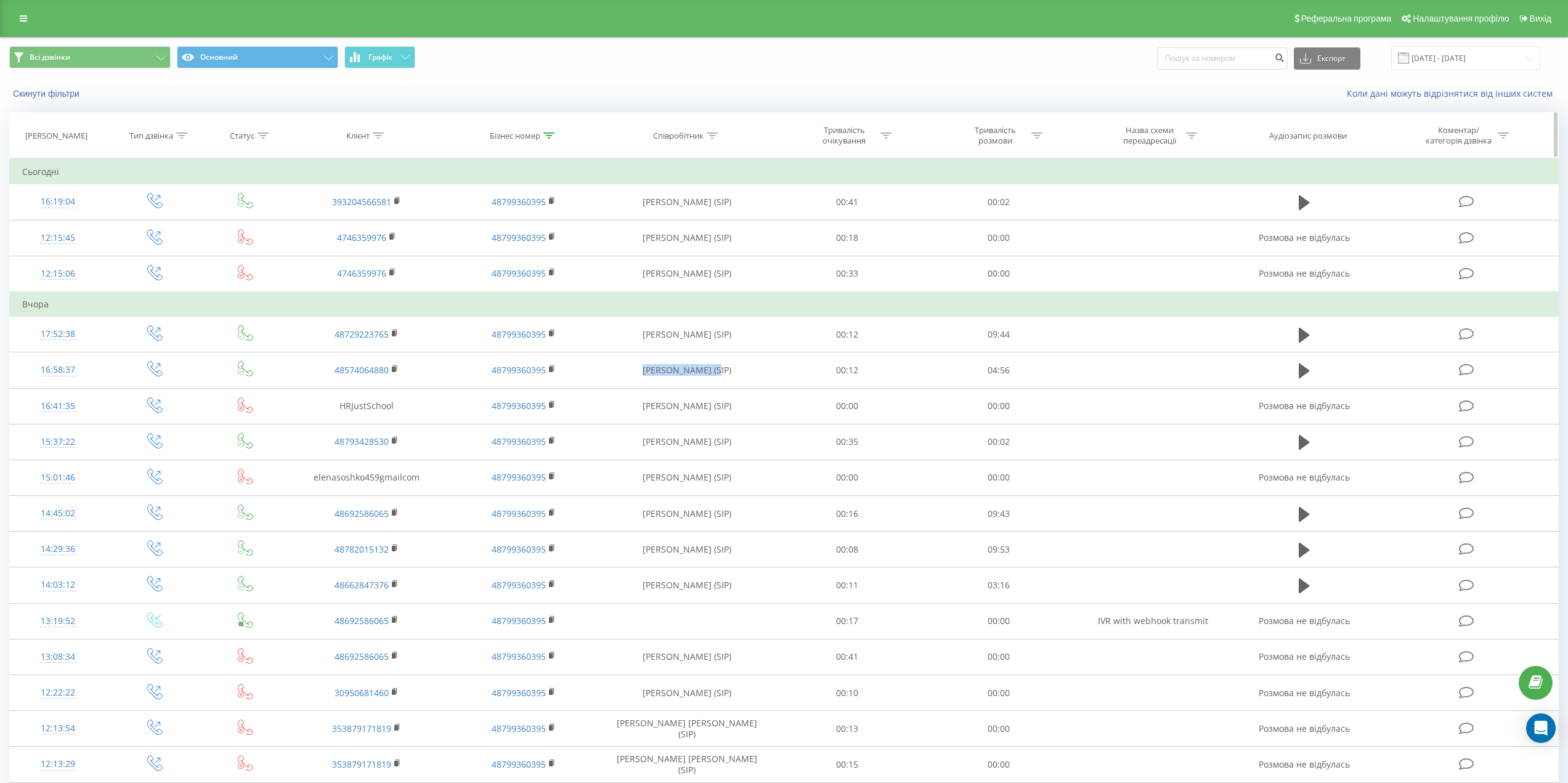
copy td "Д'яченко Леоніла"
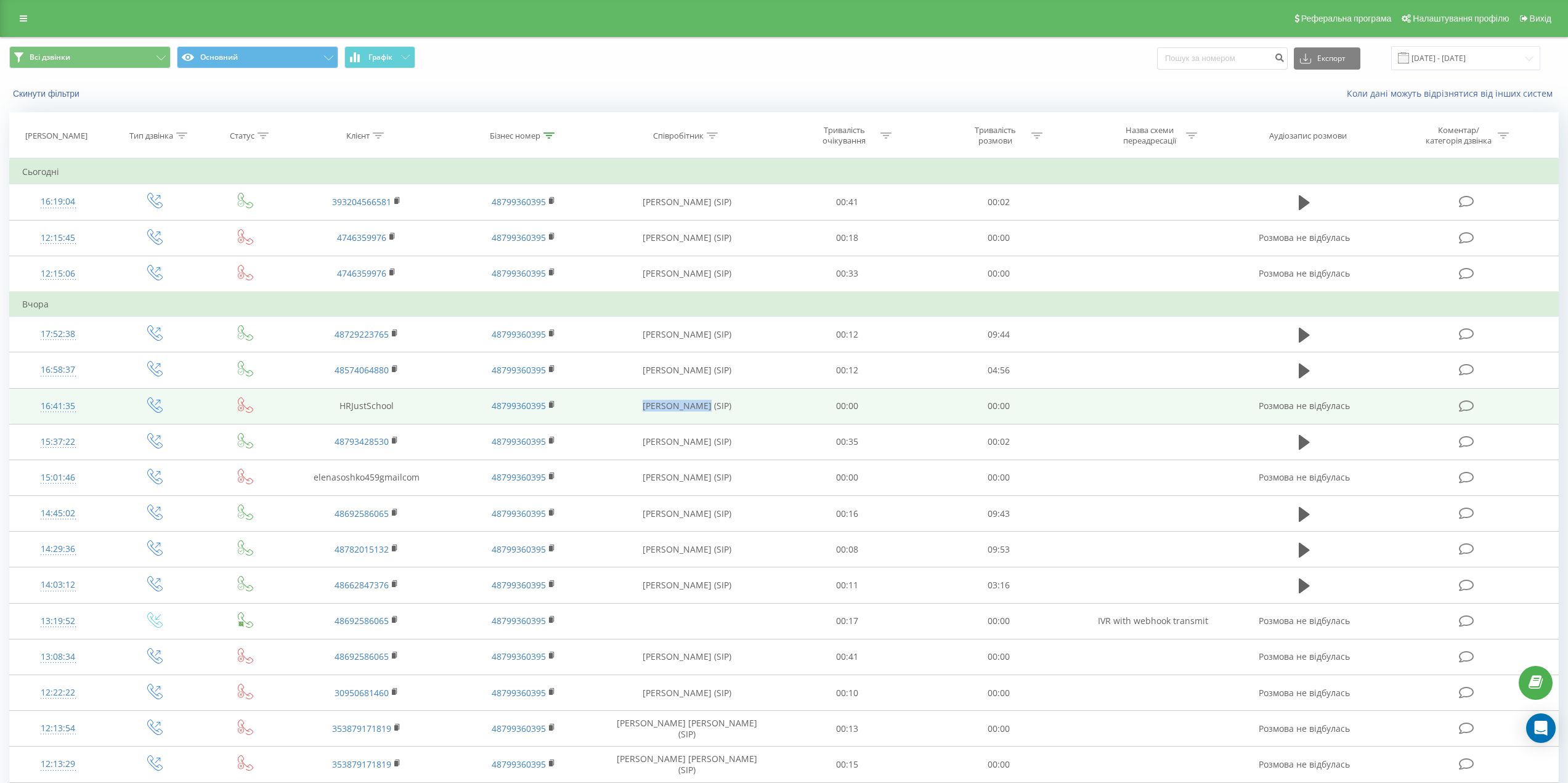
drag, startPoint x: 636, startPoint y: 407, endPoint x: 705, endPoint y: 409, distance: 69.0
click at [705, 409] on td "Сергій Реттер (SIP)" at bounding box center [687, 406] width 169 height 35
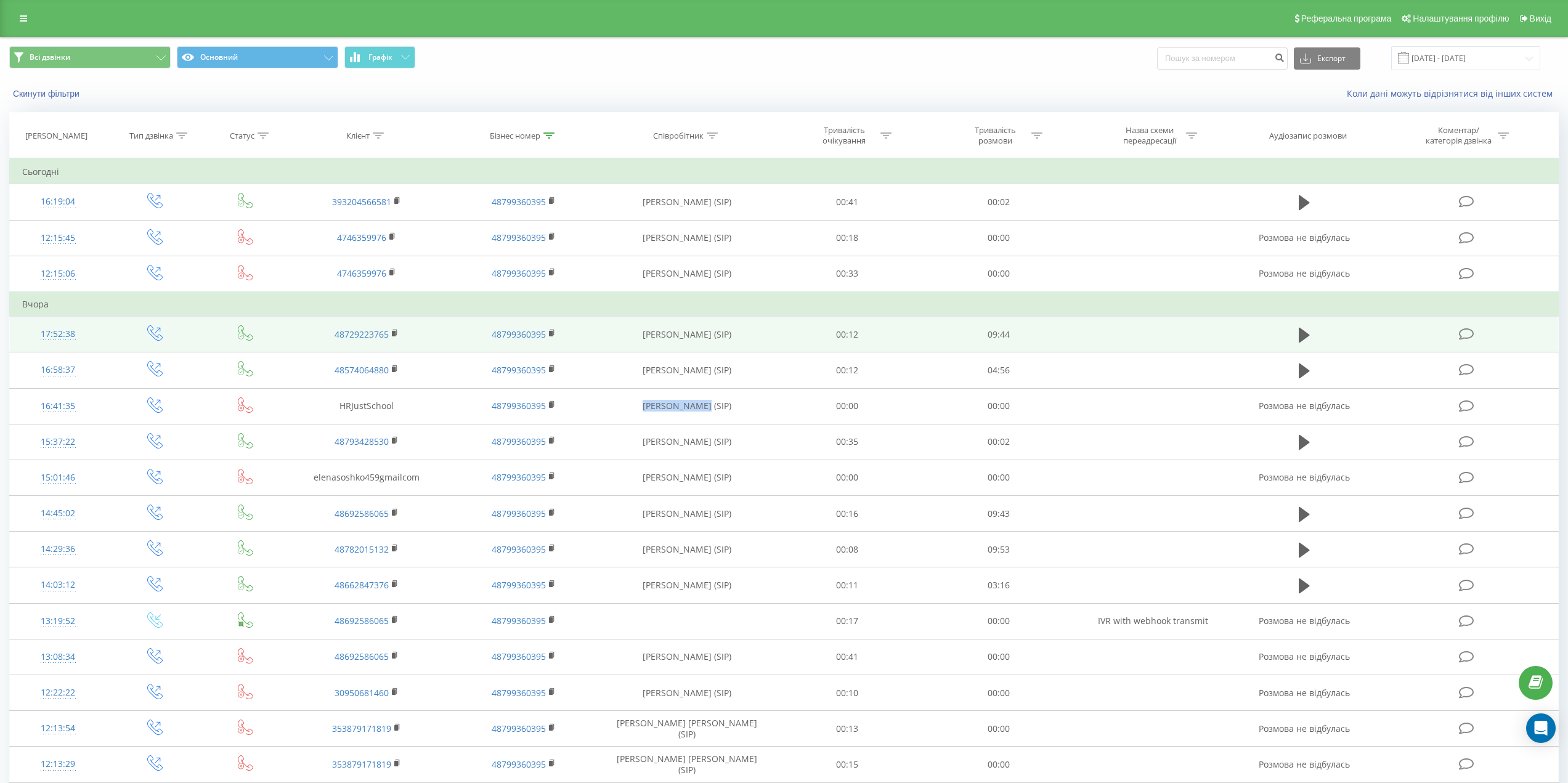
copy td "Сергій Реттер"
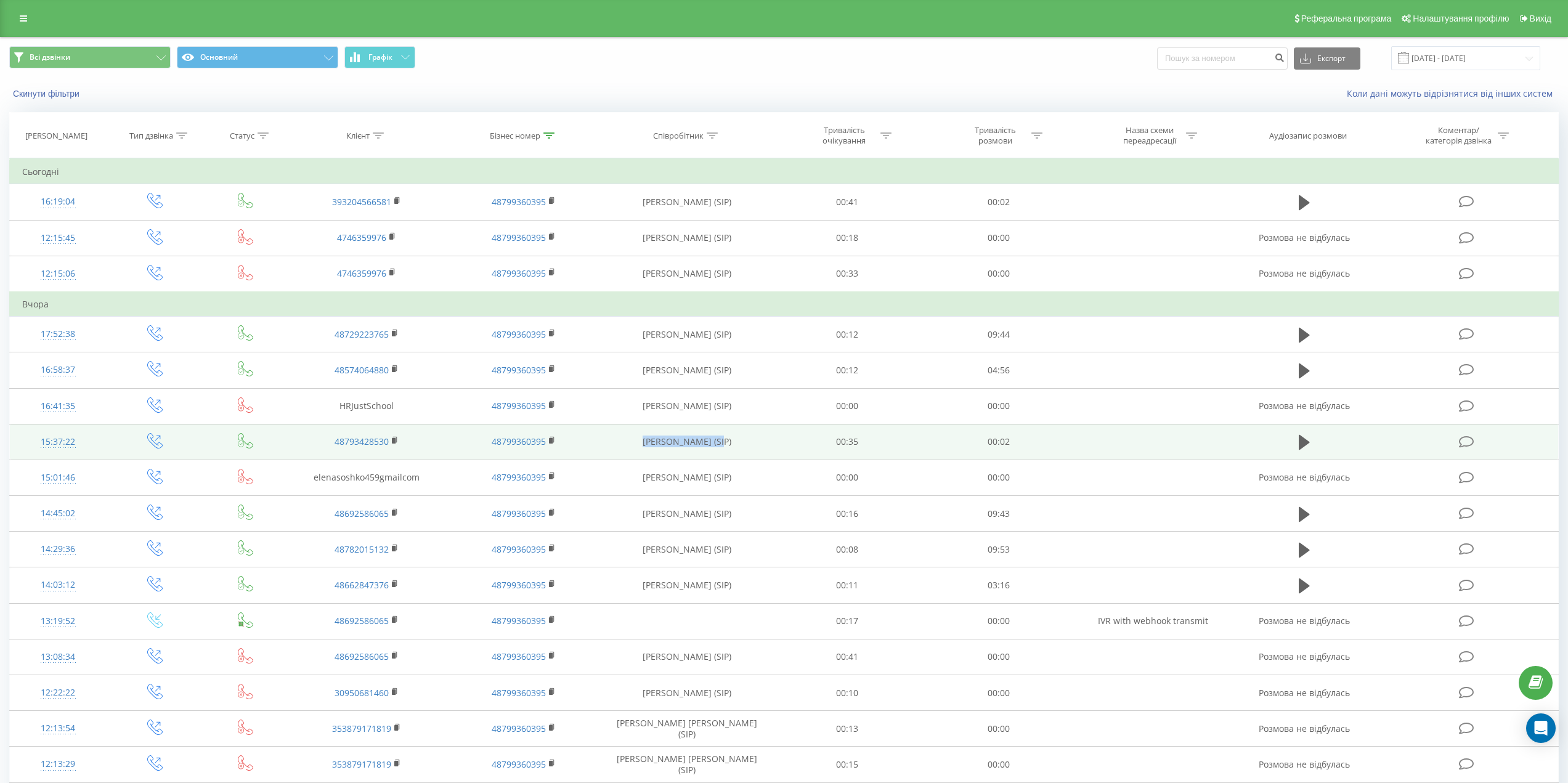
drag, startPoint x: 616, startPoint y: 444, endPoint x: 718, endPoint y: 447, distance: 102.0
click at [718, 447] on td "Удальцова Руслана (SIP)" at bounding box center [687, 441] width 169 height 35
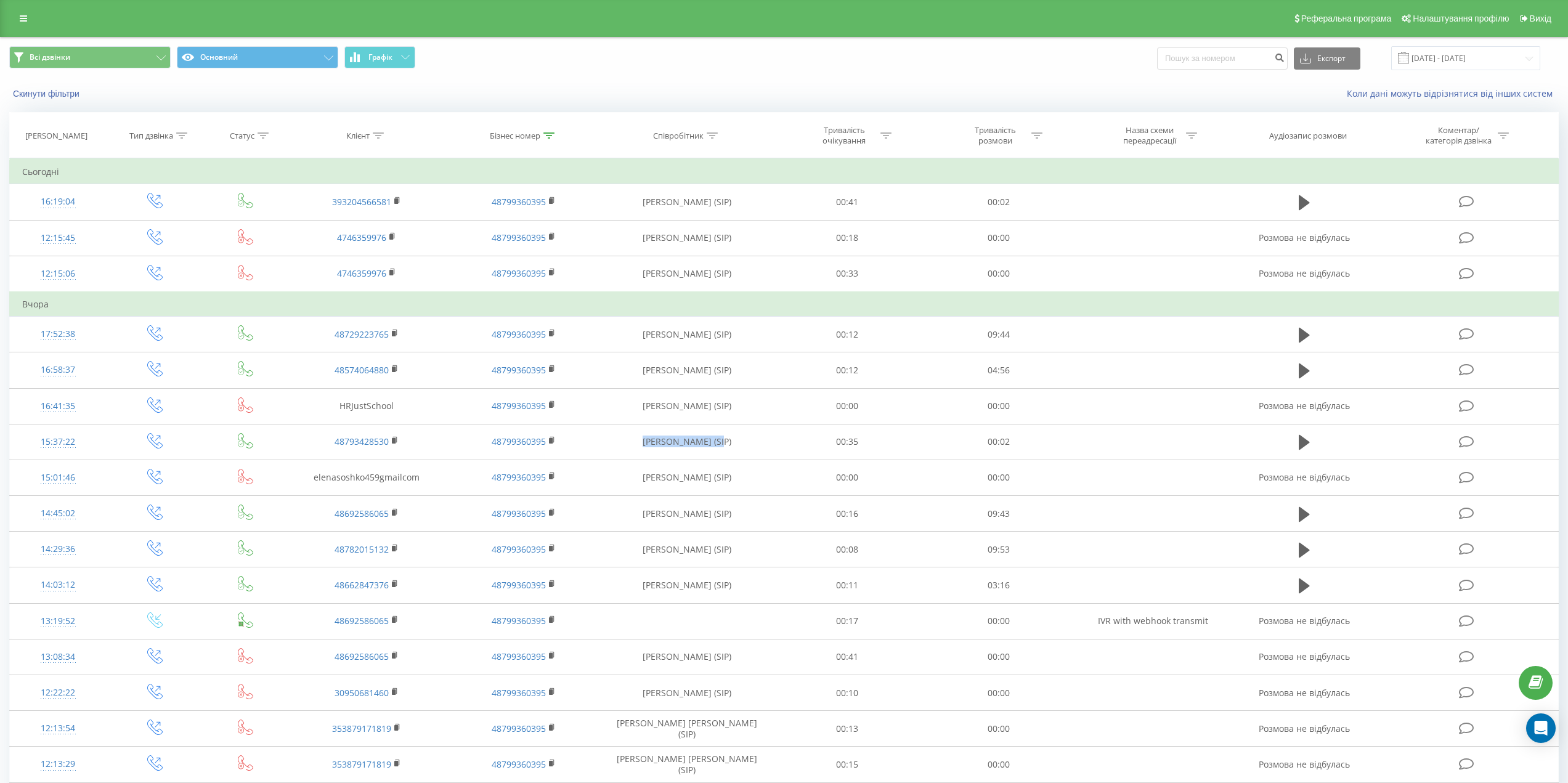
copy td "Удальцова Руслана"
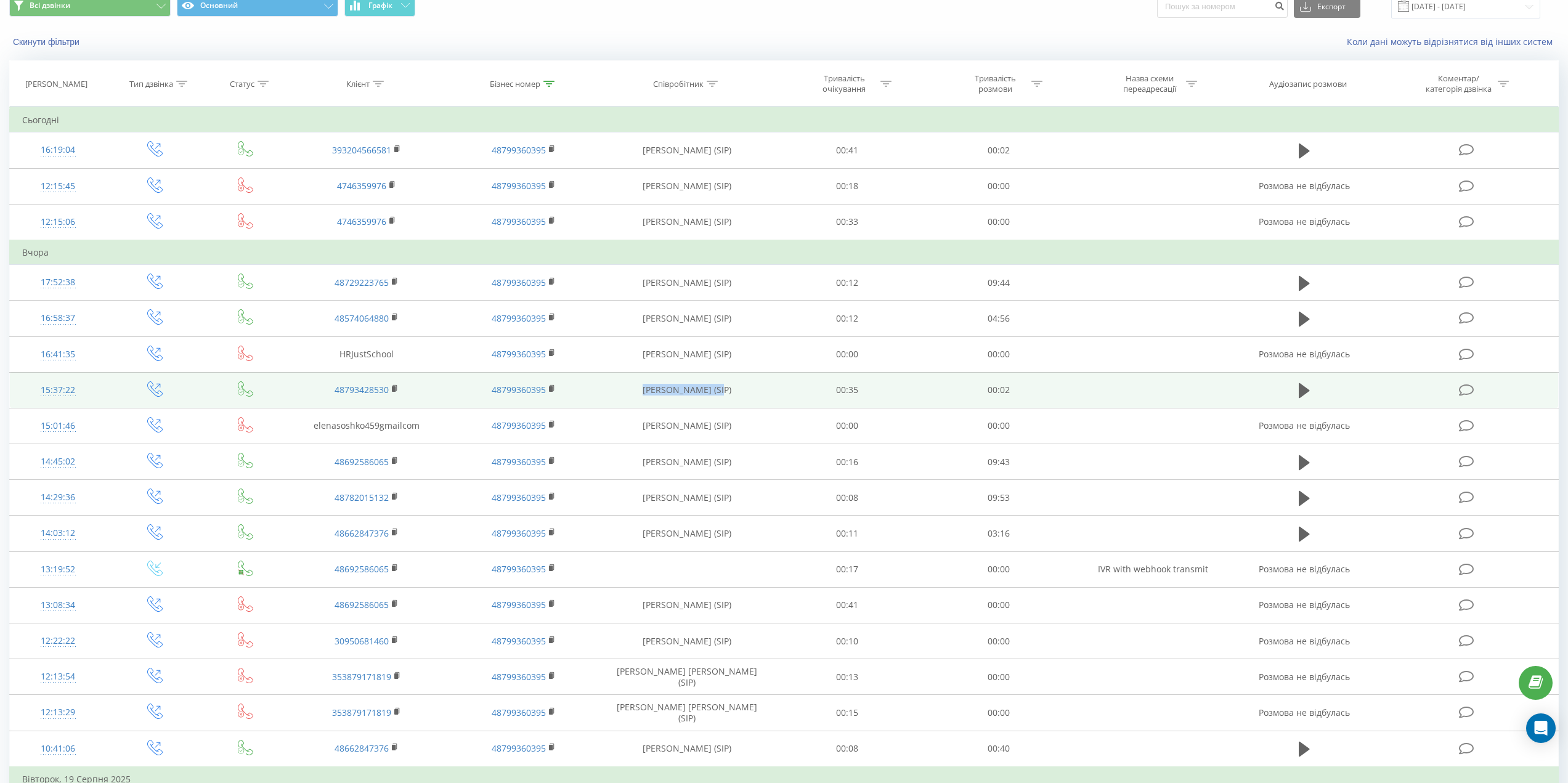
scroll to position [184, 0]
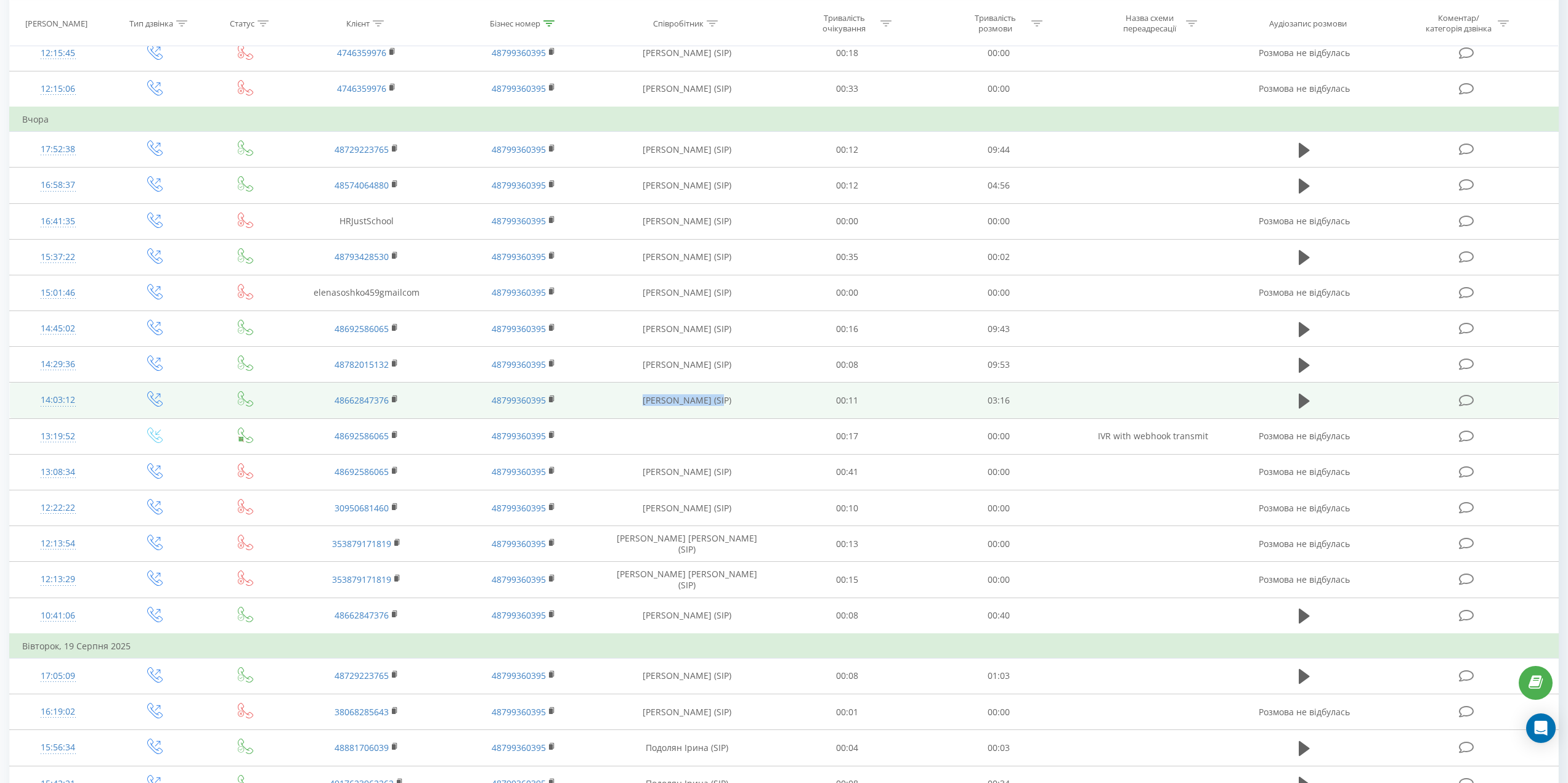
drag, startPoint x: 630, startPoint y: 401, endPoint x: 718, endPoint y: 399, distance: 88.0
click at [718, 399] on td "Удальцова Руслана (SIP)" at bounding box center [687, 400] width 169 height 35
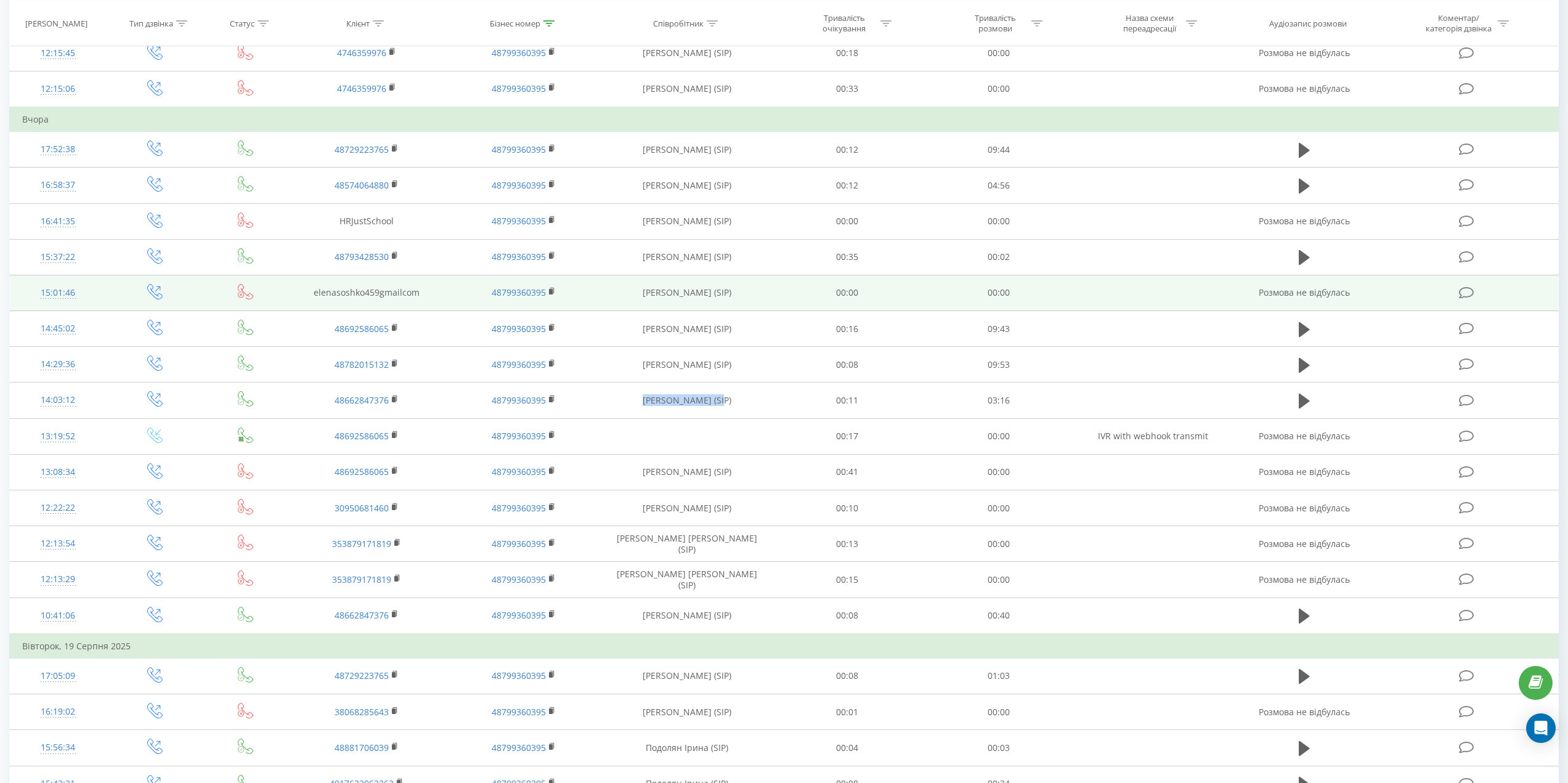
copy td "Удальцова Руслана"
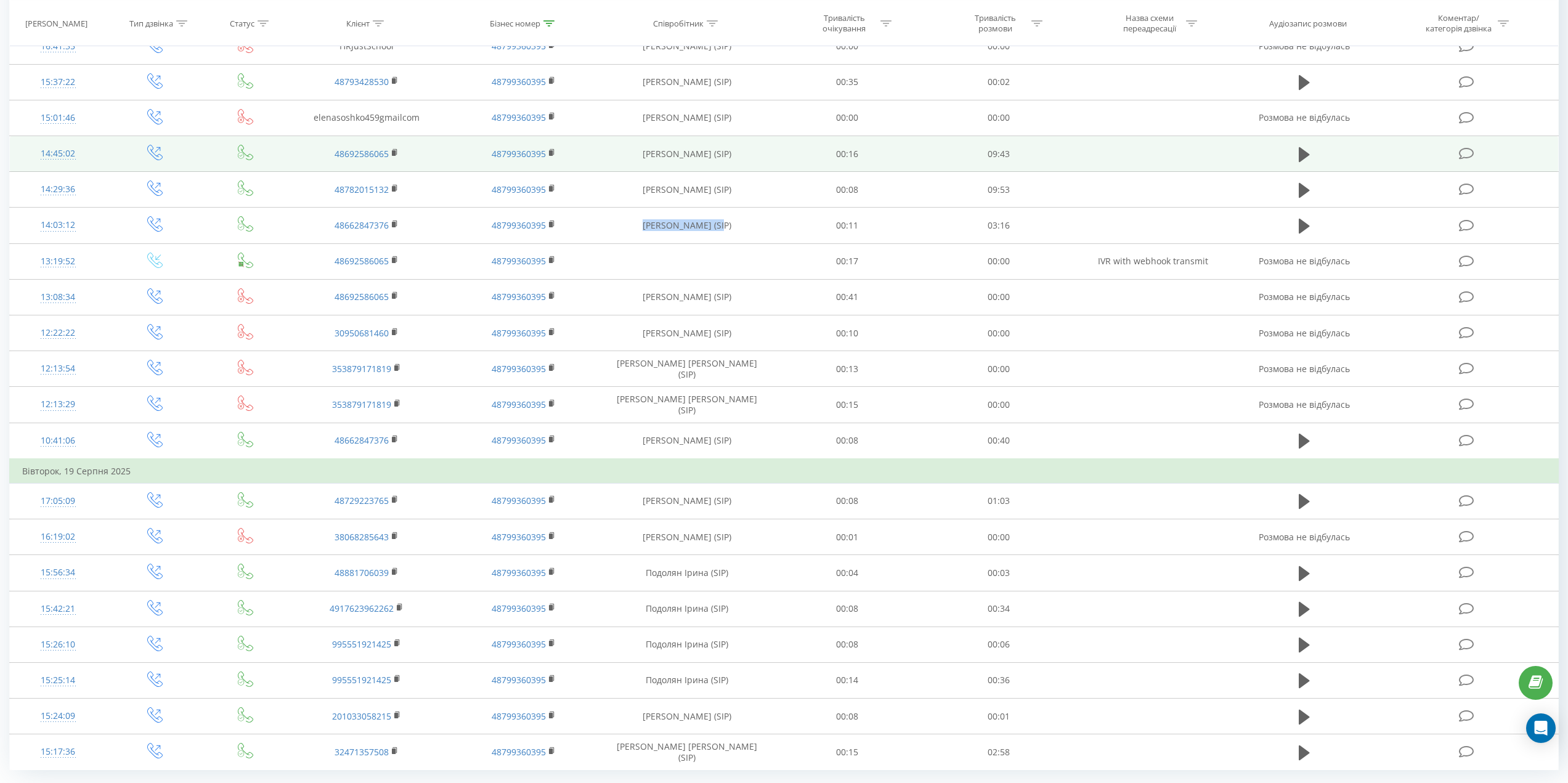
scroll to position [393, 0]
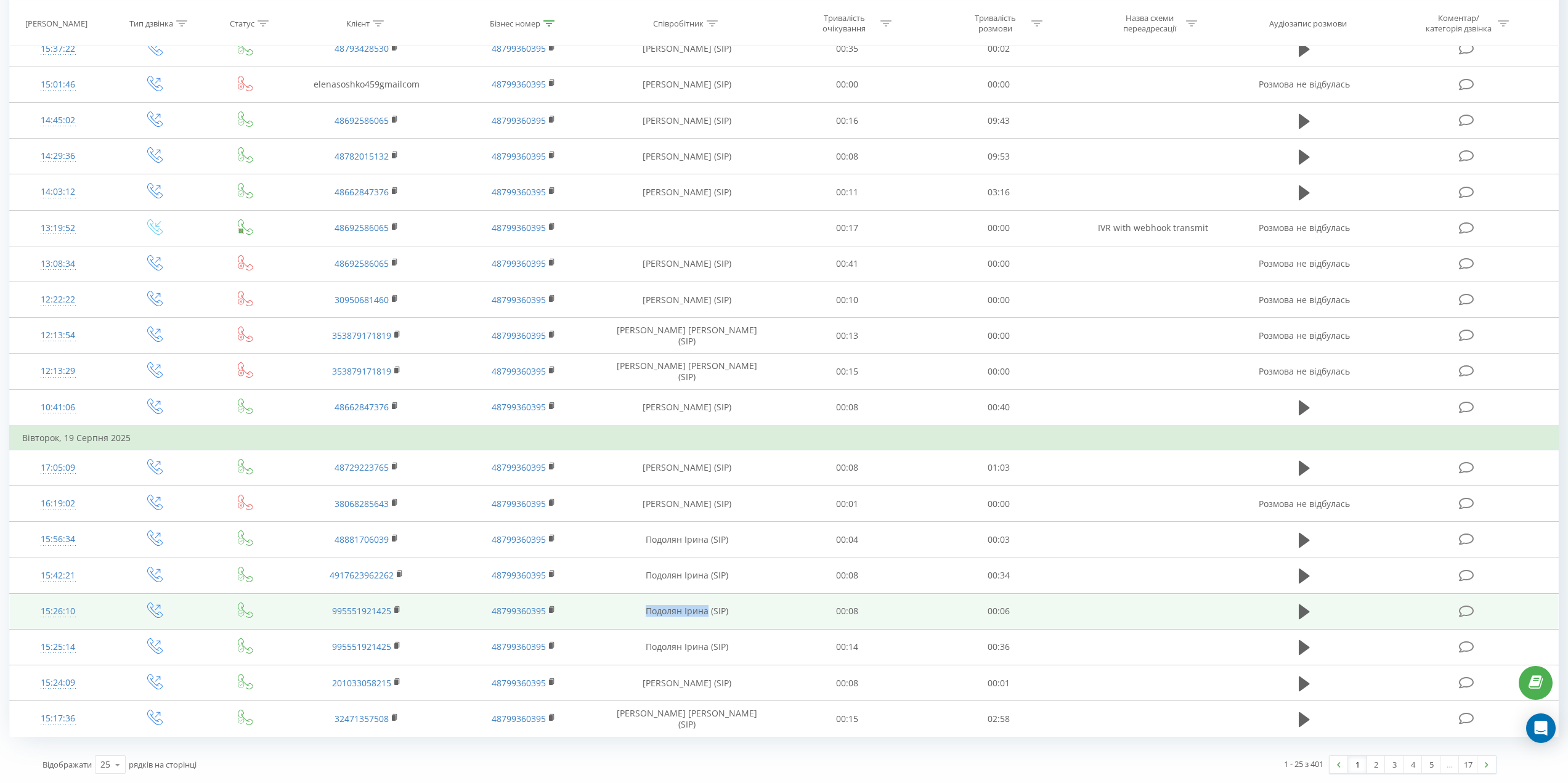
drag, startPoint x: 642, startPoint y: 610, endPoint x: 709, endPoint y: 618, distance: 67.5
click at [709, 618] on td "Подолян Ірина (SIP)" at bounding box center [687, 611] width 169 height 35
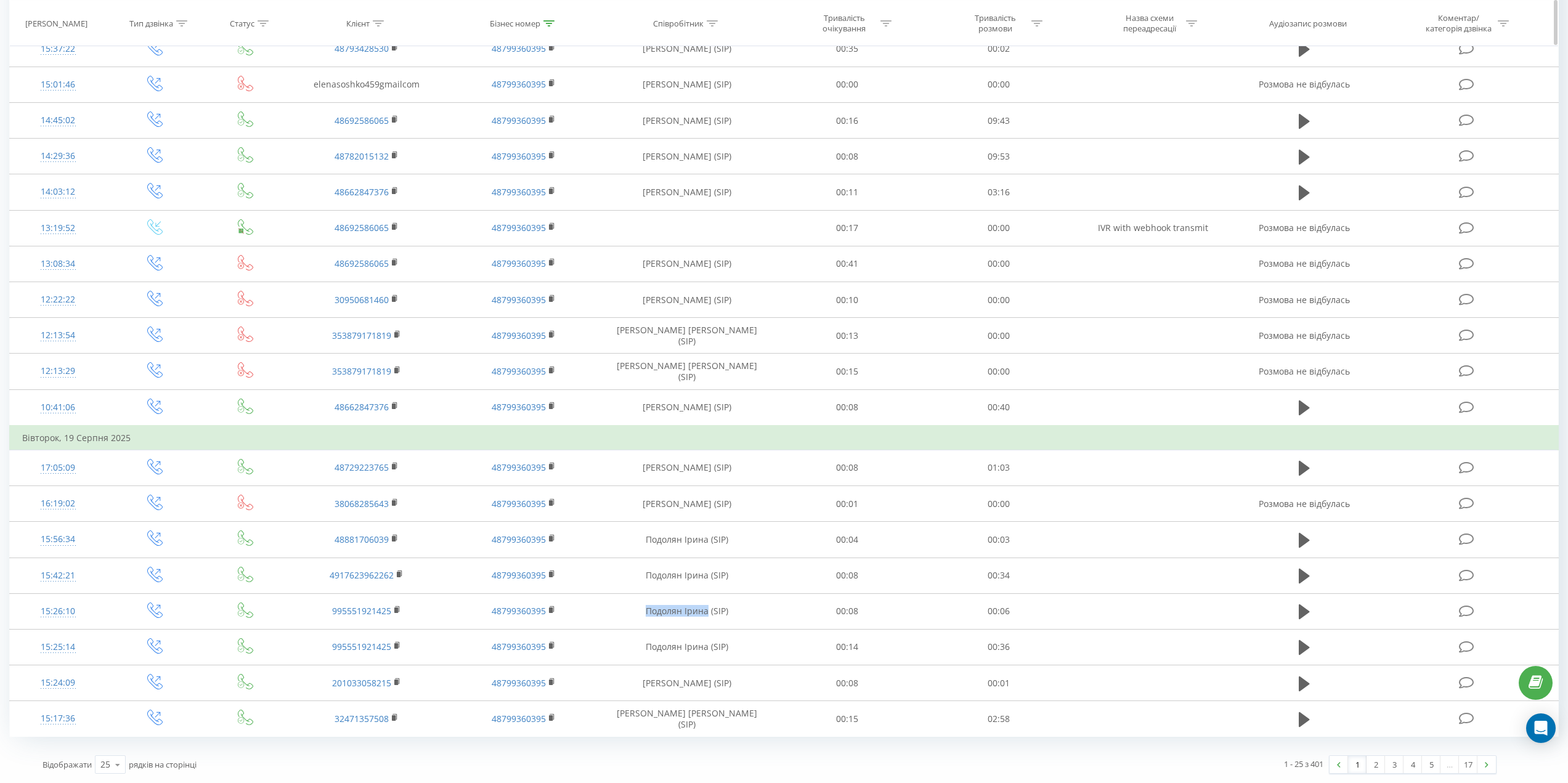
copy td "Подолян Ірина"
click at [1375, 764] on link "2" at bounding box center [1375, 764] width 18 height 17
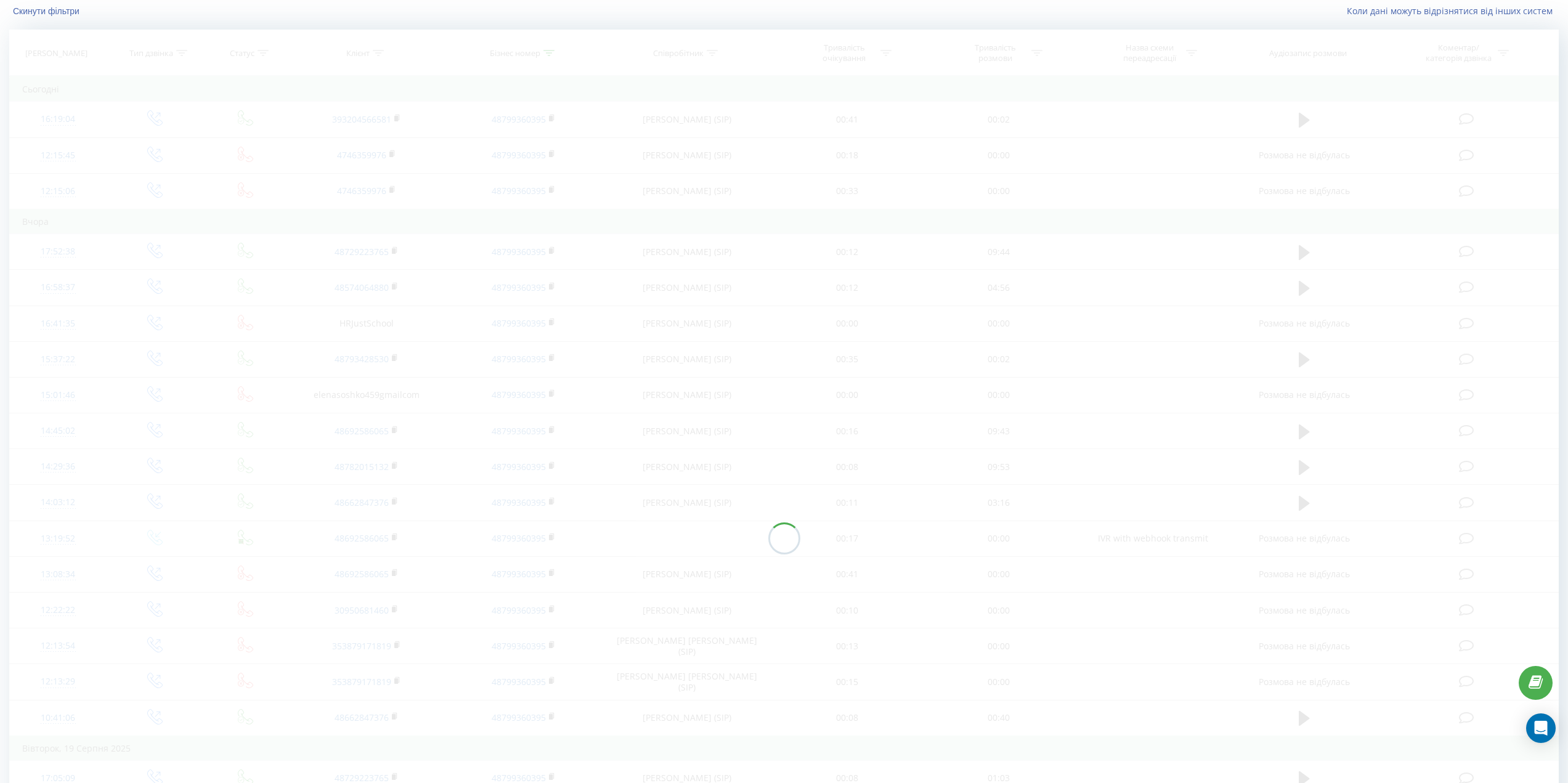
scroll to position [81, 0]
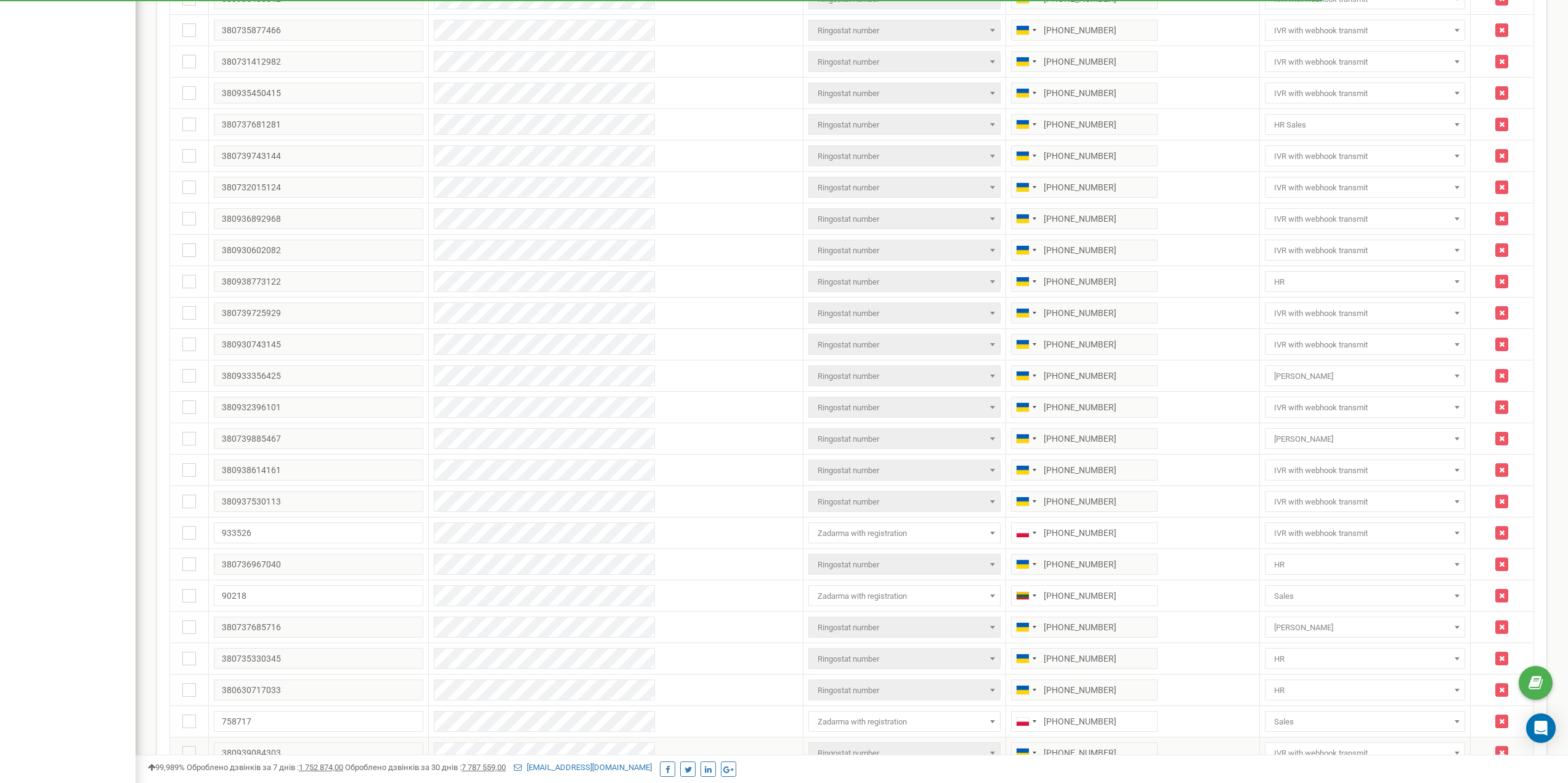
scroll to position [1082, 0]
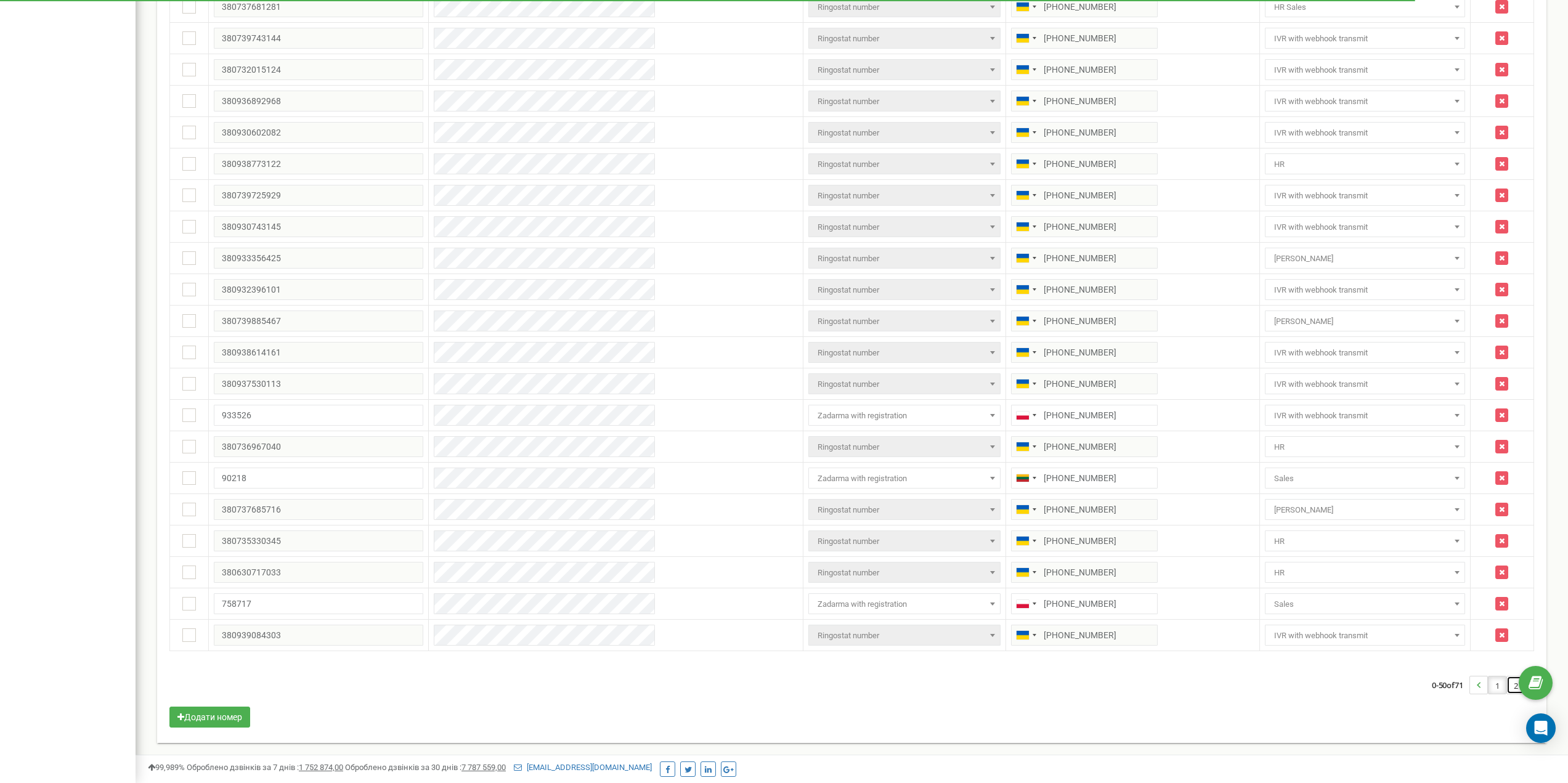
click at [1510, 691] on link "2" at bounding box center [1515, 684] width 17 height 17
